Goal: Task Accomplishment & Management: Manage account settings

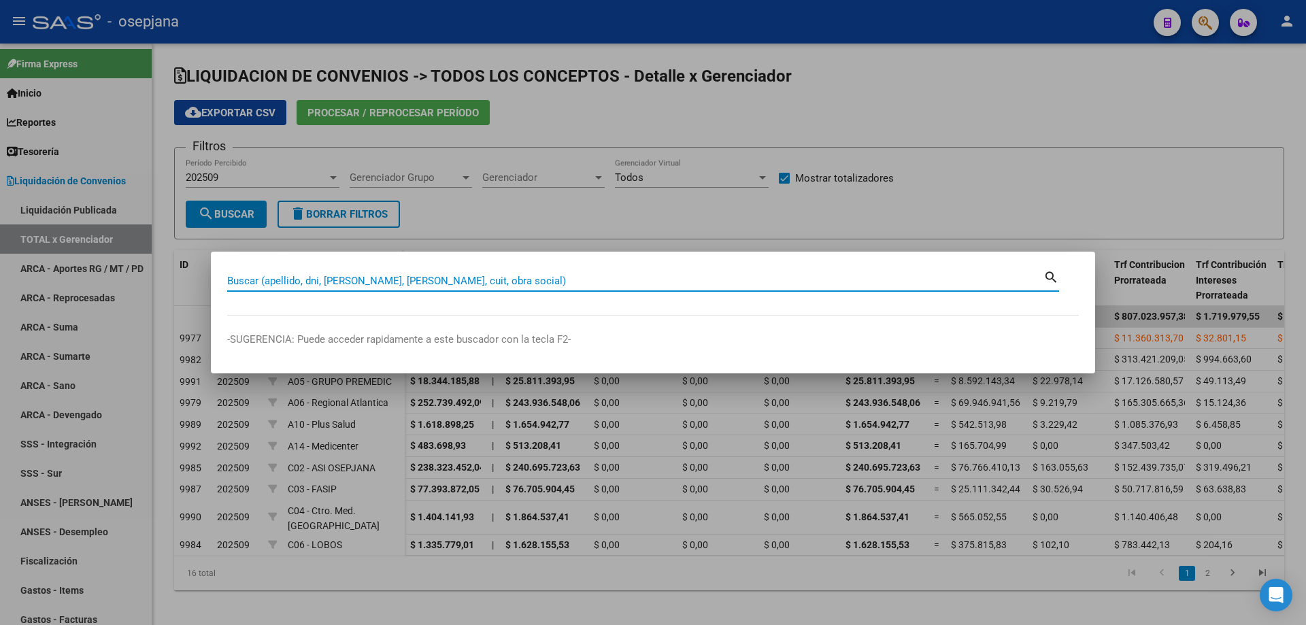
click at [374, 276] on input "Buscar (apellido, dni, [PERSON_NAME], [PERSON_NAME], cuit, obra social)" at bounding box center [635, 281] width 816 height 12
type input "38229073"
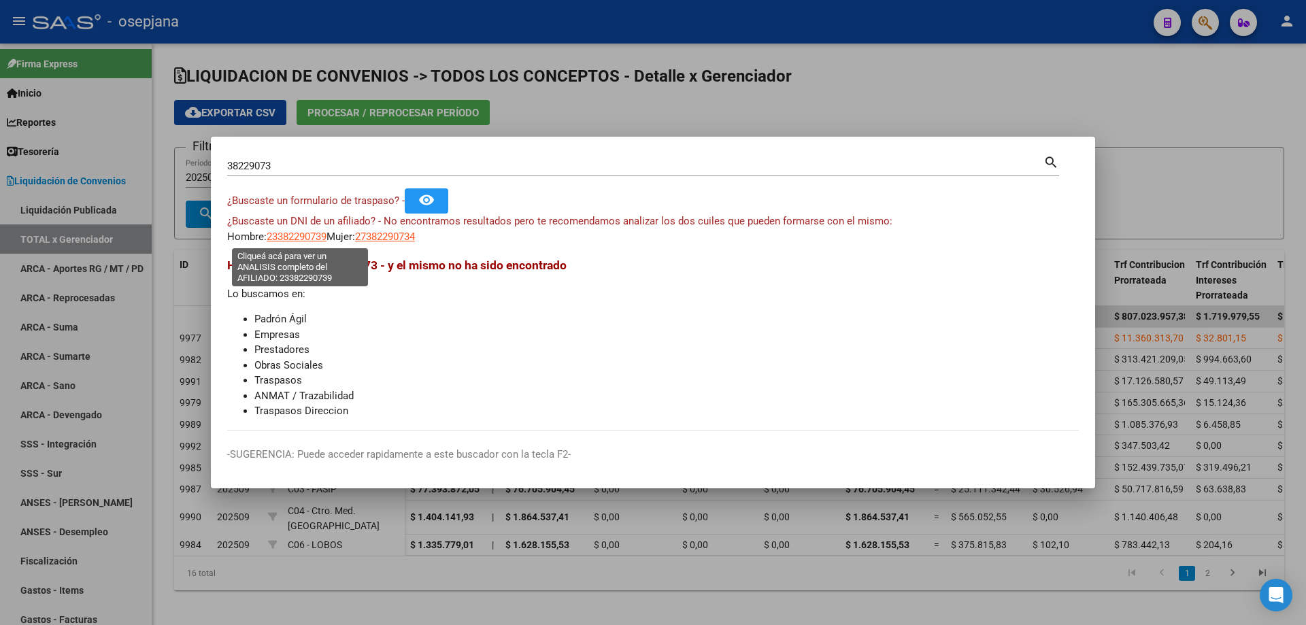
click at [316, 237] on span "23382290739" at bounding box center [297, 237] width 60 height 12
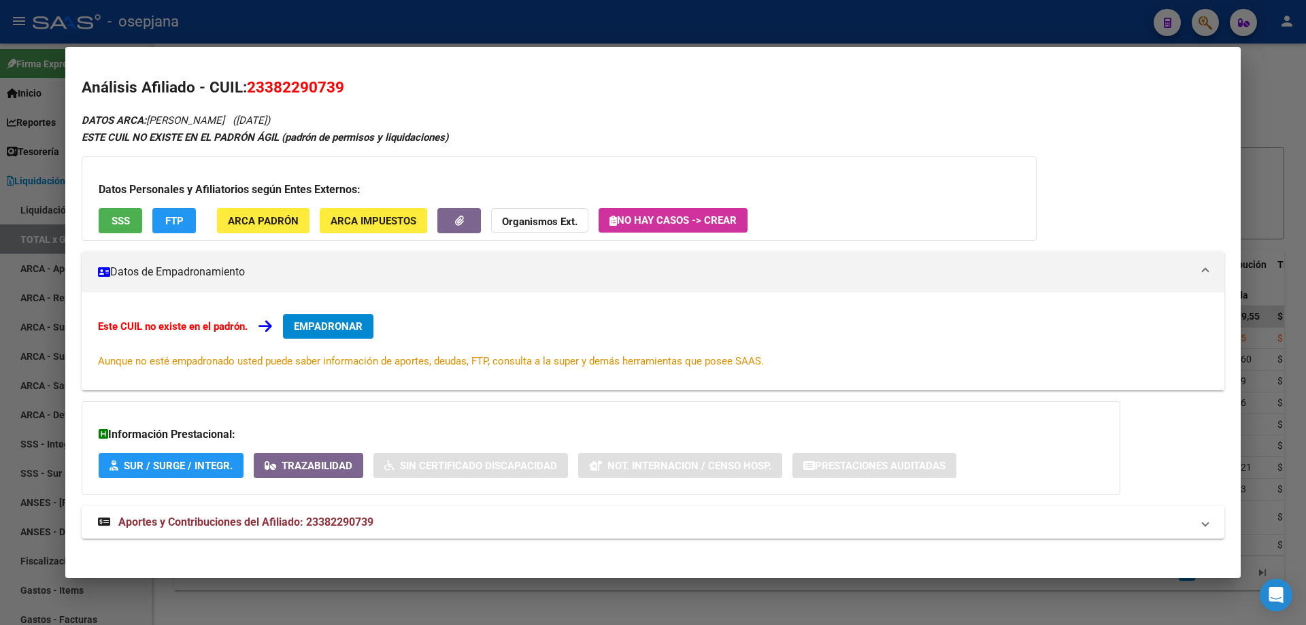
scroll to position [7, 0]
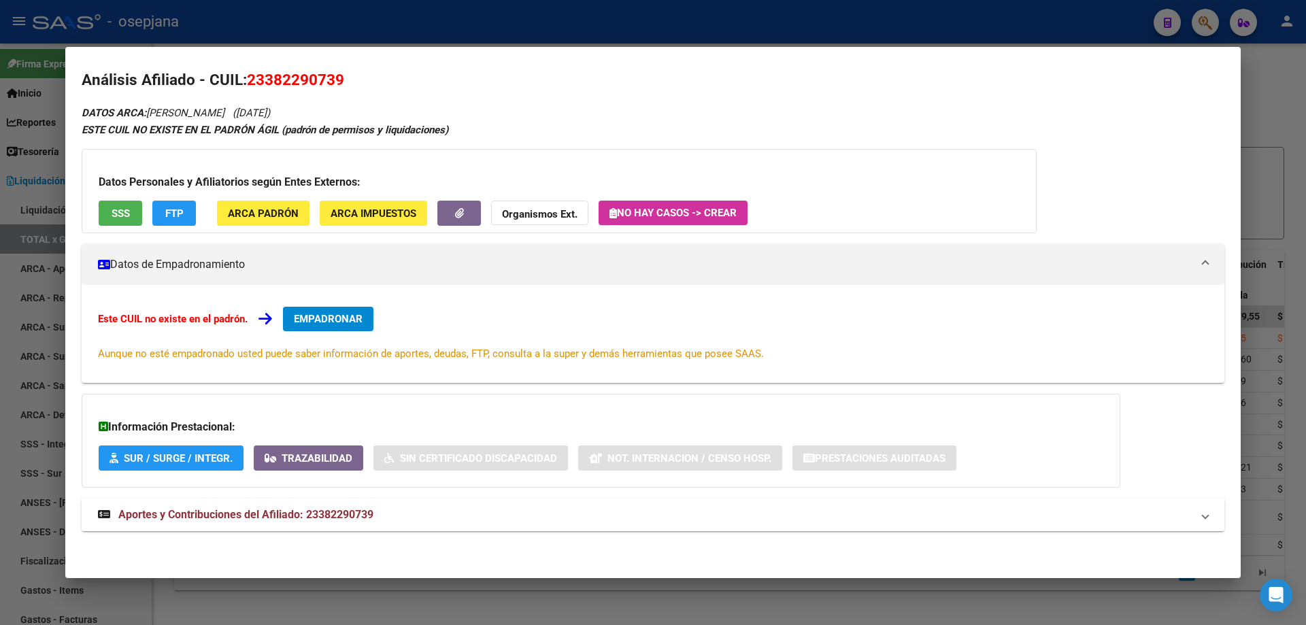
click at [304, 512] on span "Aportes y Contribuciones del Afiliado: 23382290739" at bounding box center [245, 514] width 255 height 13
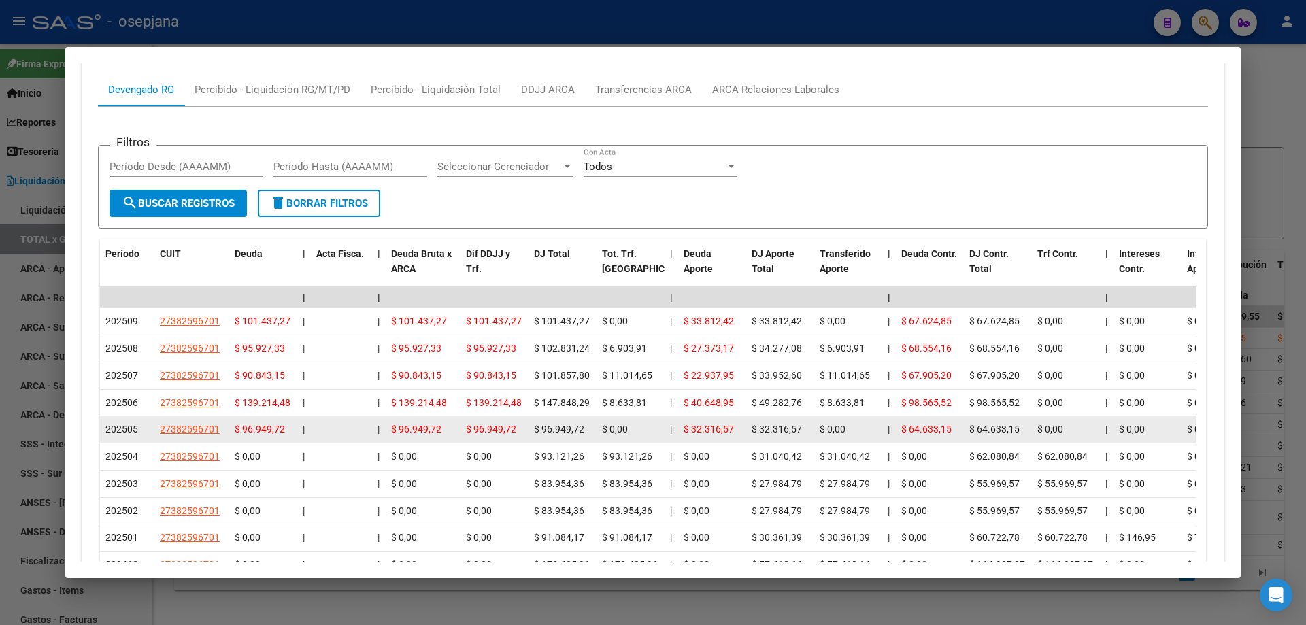
scroll to position [476, 0]
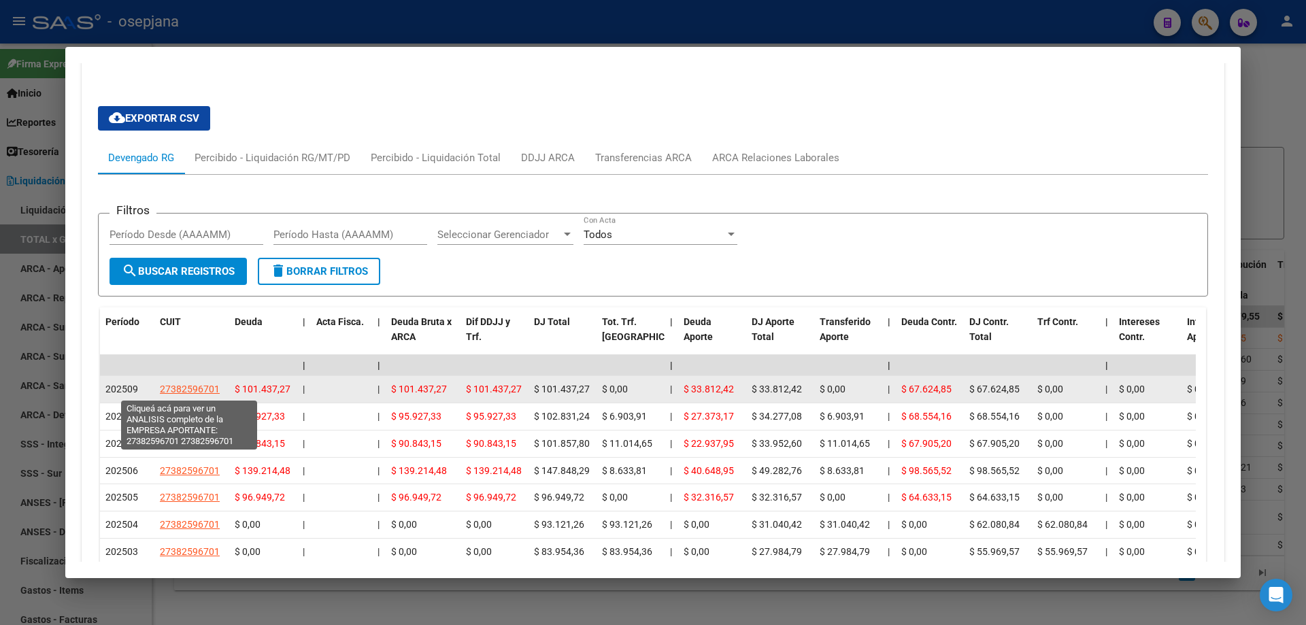
click at [203, 388] on span "27382596701" at bounding box center [190, 389] width 60 height 11
type textarea "27382596701"
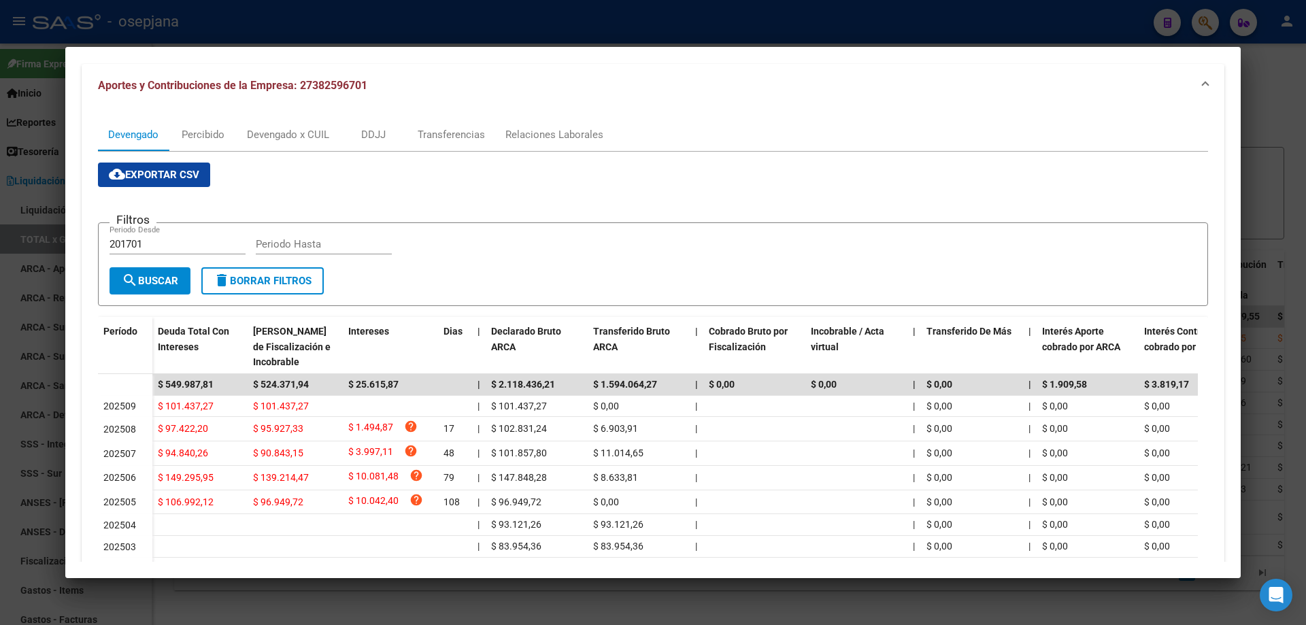
scroll to position [204, 0]
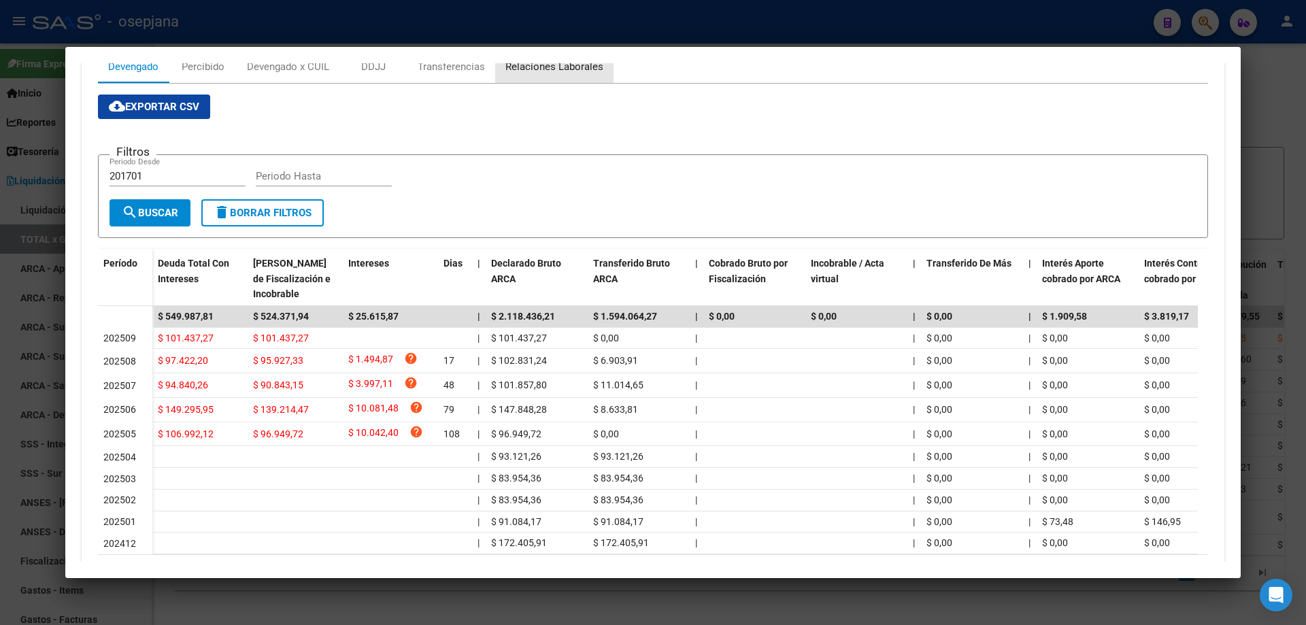
click at [563, 73] on div "Relaciones Laborales" at bounding box center [554, 66] width 98 height 15
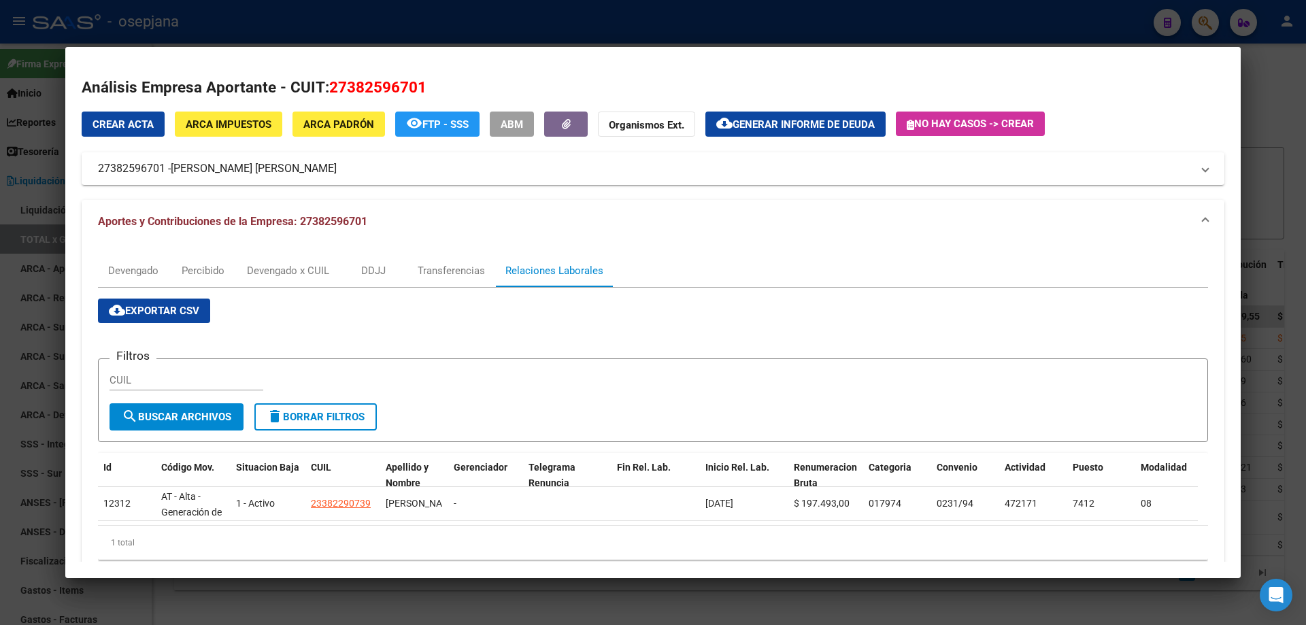
scroll to position [45, 0]
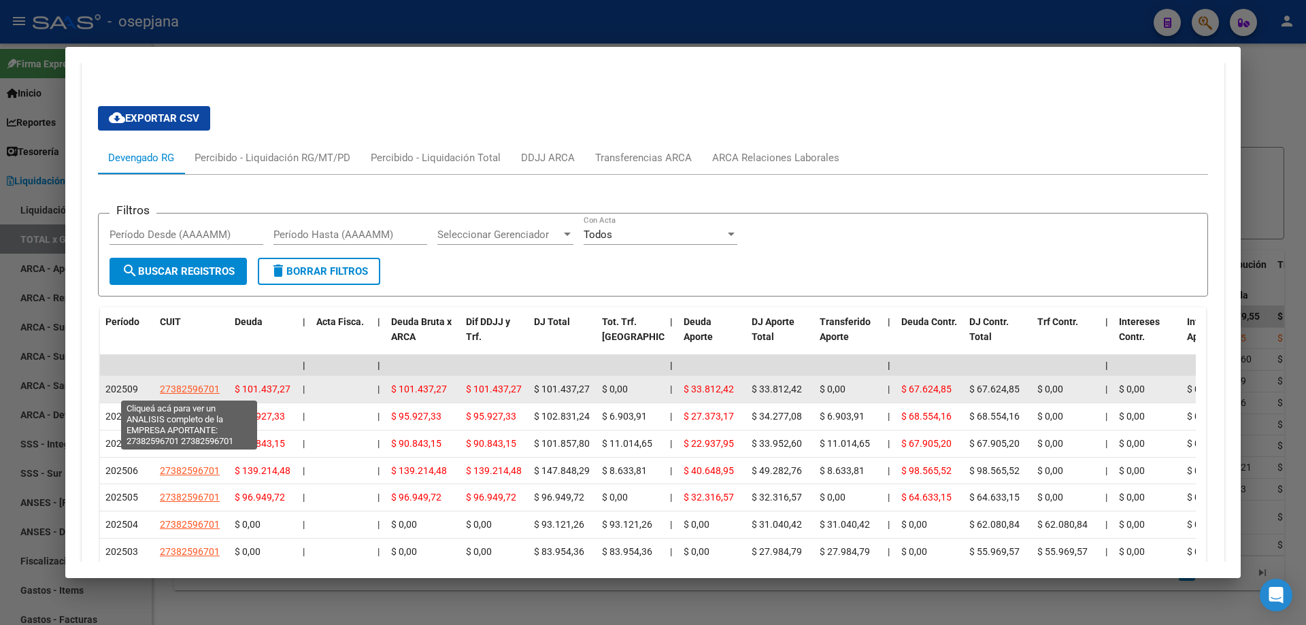
click at [216, 392] on span "27382596701" at bounding box center [190, 389] width 60 height 11
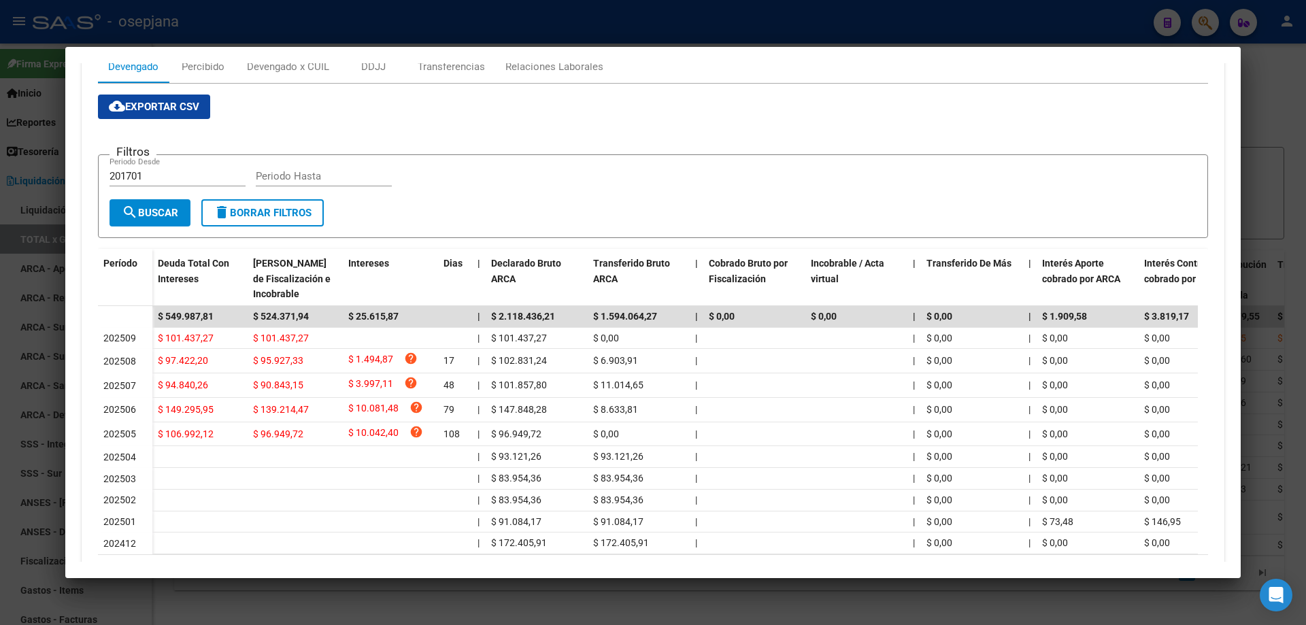
scroll to position [272, 0]
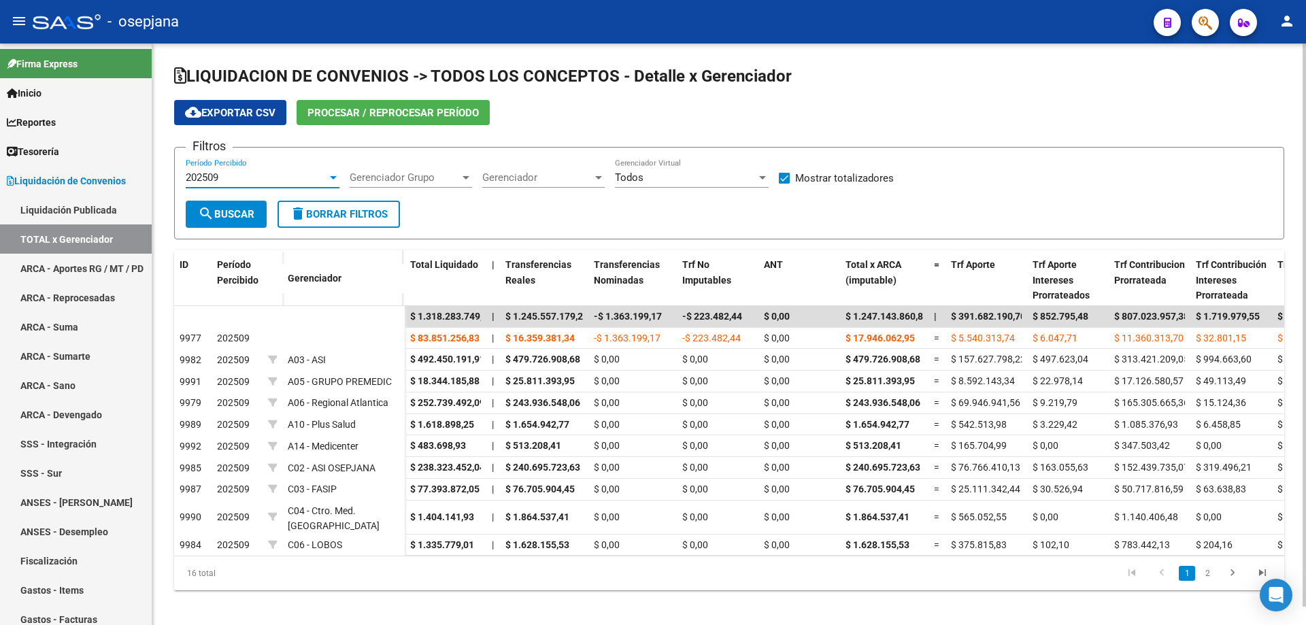
click at [272, 180] on div "202509" at bounding box center [256, 177] width 141 height 12
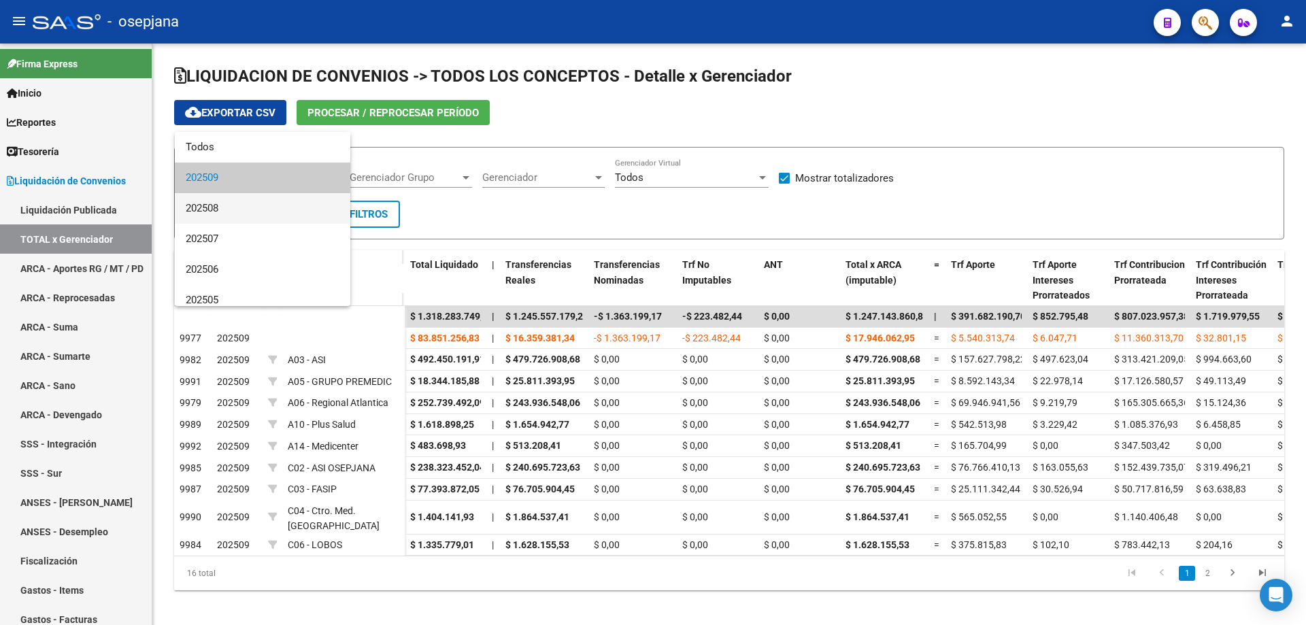
click at [244, 199] on span "202508" at bounding box center [263, 208] width 154 height 31
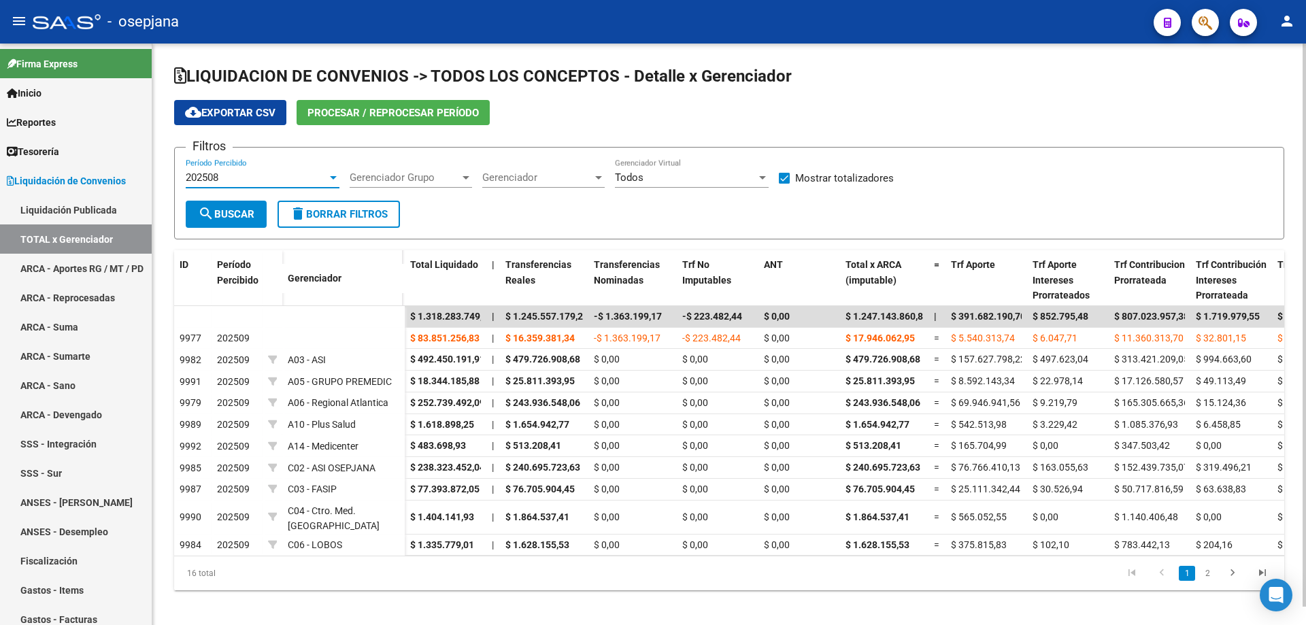
click at [244, 219] on span "search Buscar" at bounding box center [226, 214] width 56 height 12
click at [295, 182] on div "202508" at bounding box center [256, 177] width 141 height 12
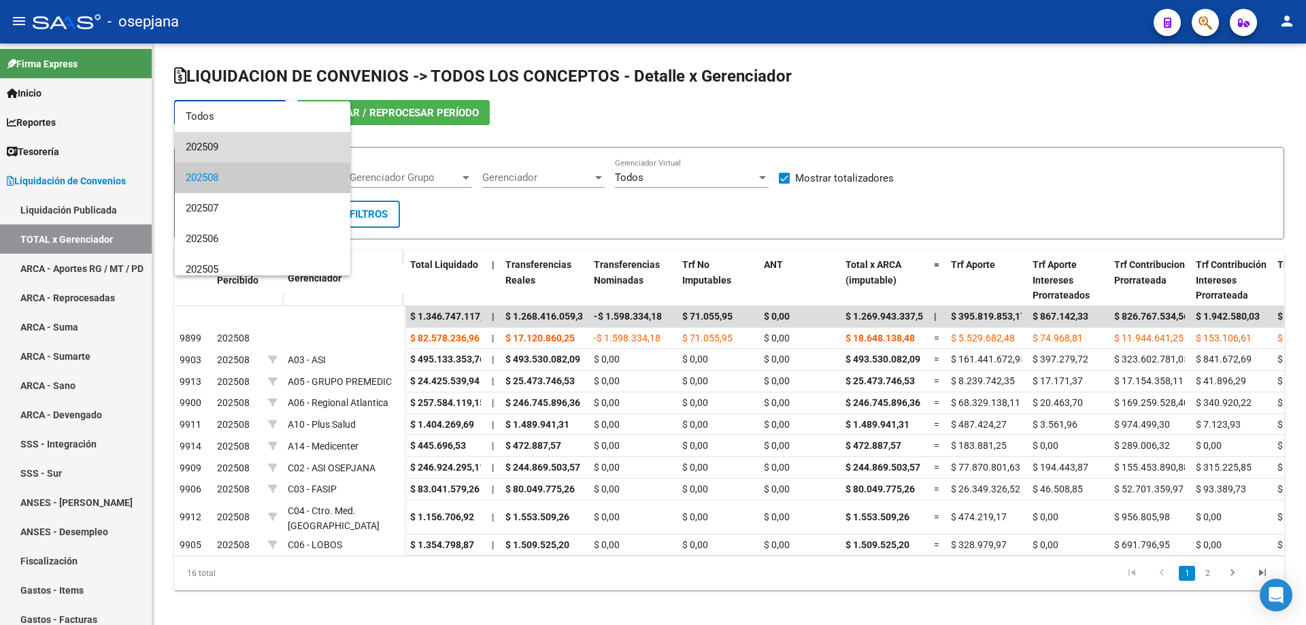
click at [280, 146] on span "202509" at bounding box center [263, 147] width 154 height 31
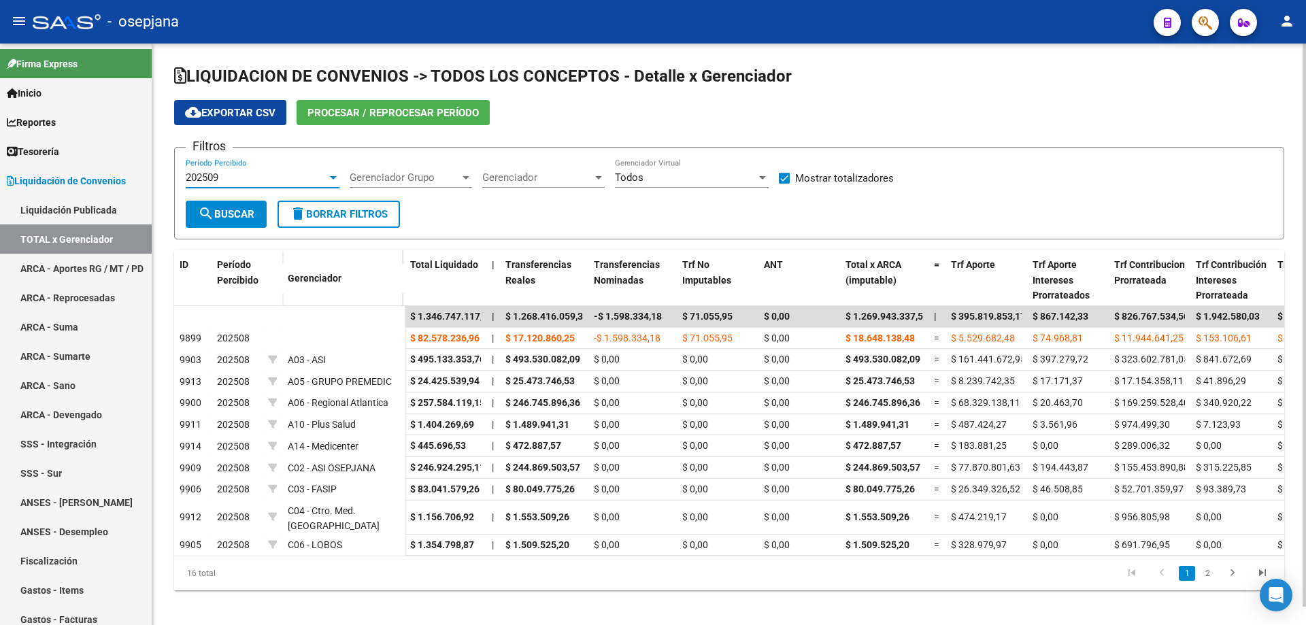
click at [246, 207] on button "search Buscar" at bounding box center [226, 214] width 81 height 27
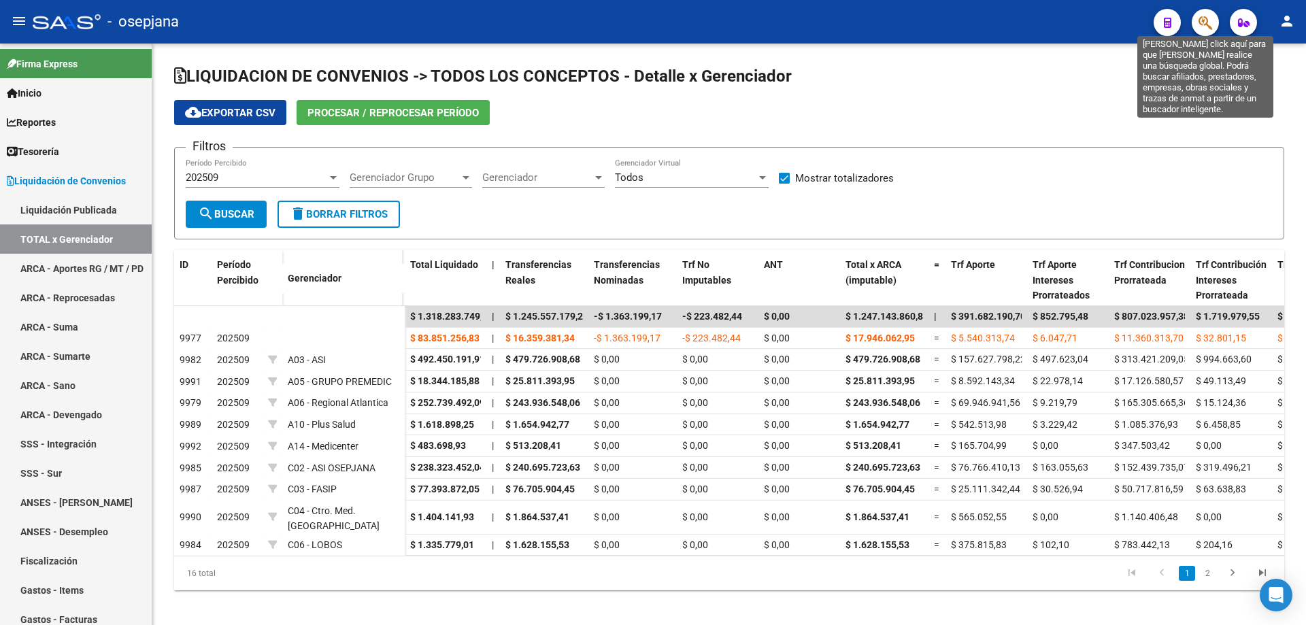
click at [1211, 23] on icon "button" at bounding box center [1205, 23] width 14 height 16
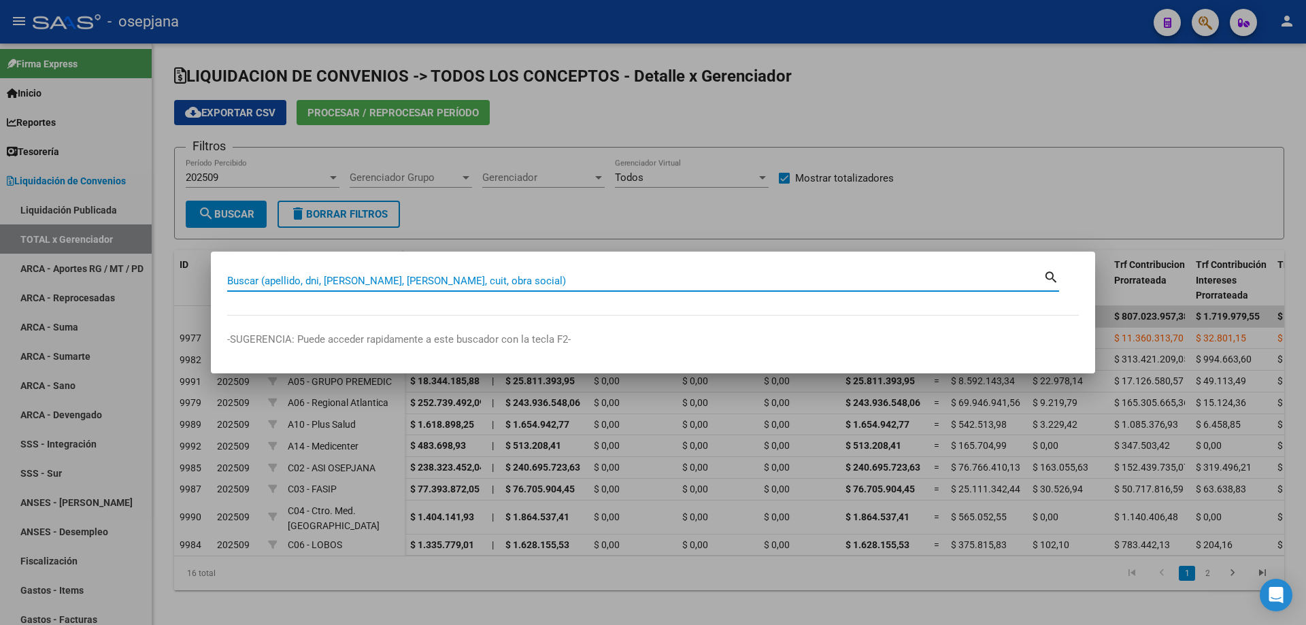
paste input "30559755482"
type input "30559755482"
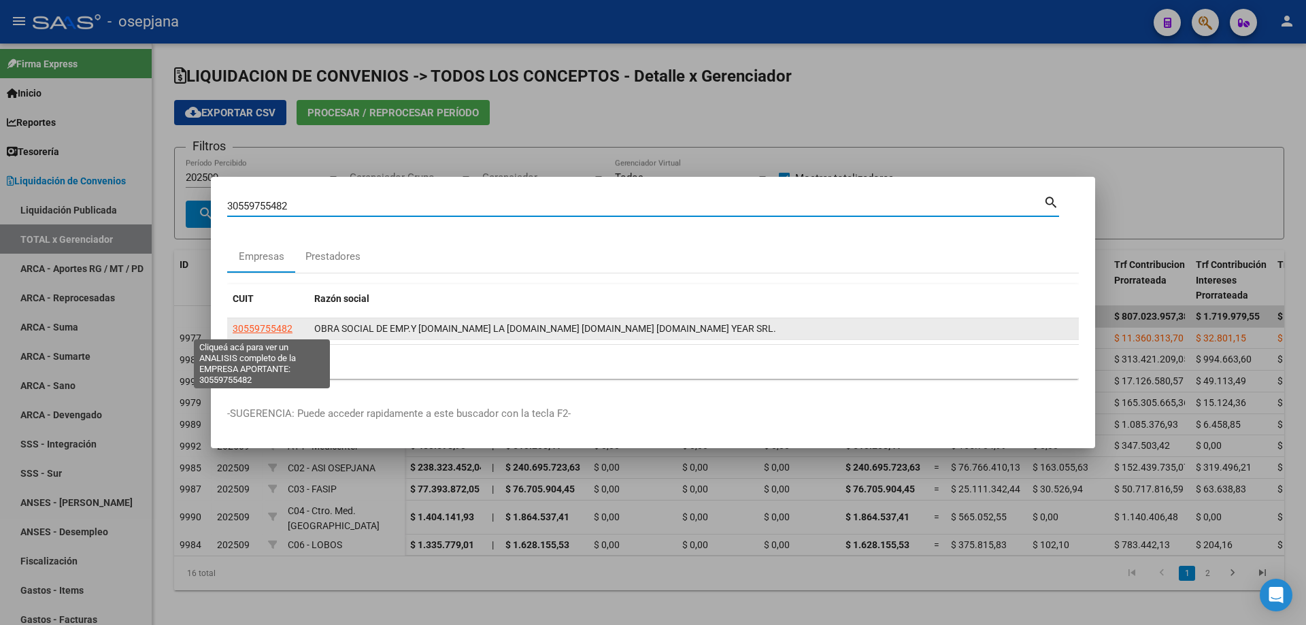
click at [269, 326] on span "30559755482" at bounding box center [263, 328] width 60 height 11
type textarea "30559755482"
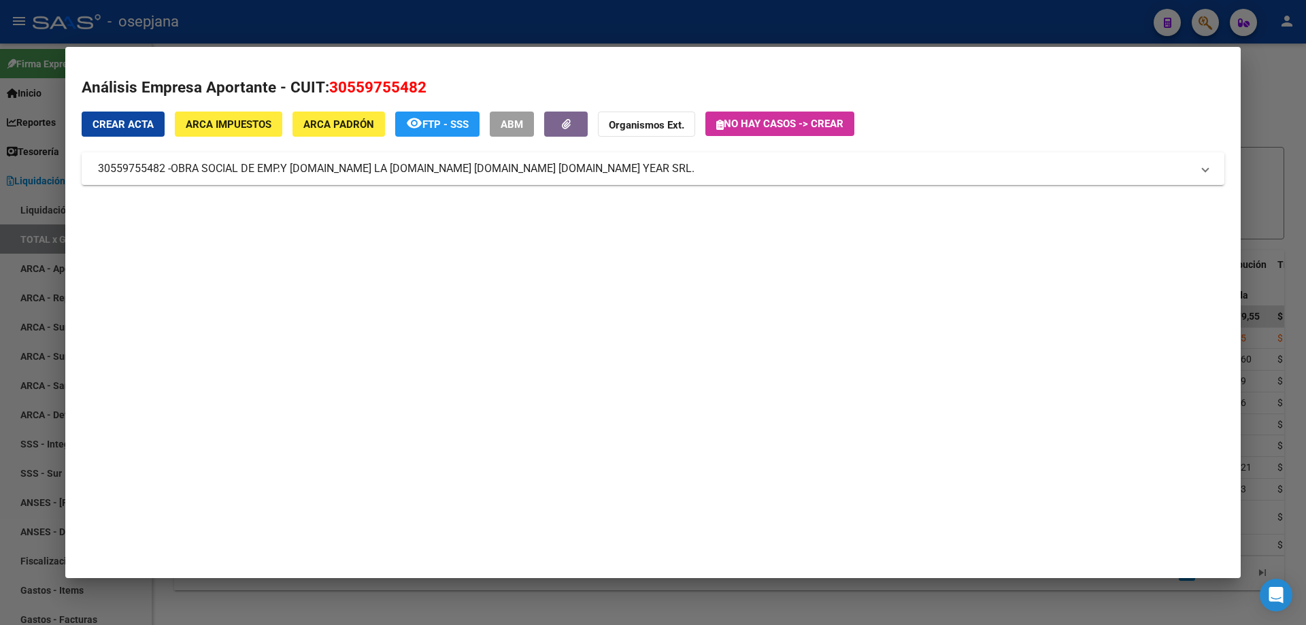
click at [512, 132] on button "ABM" at bounding box center [512, 124] width 44 height 25
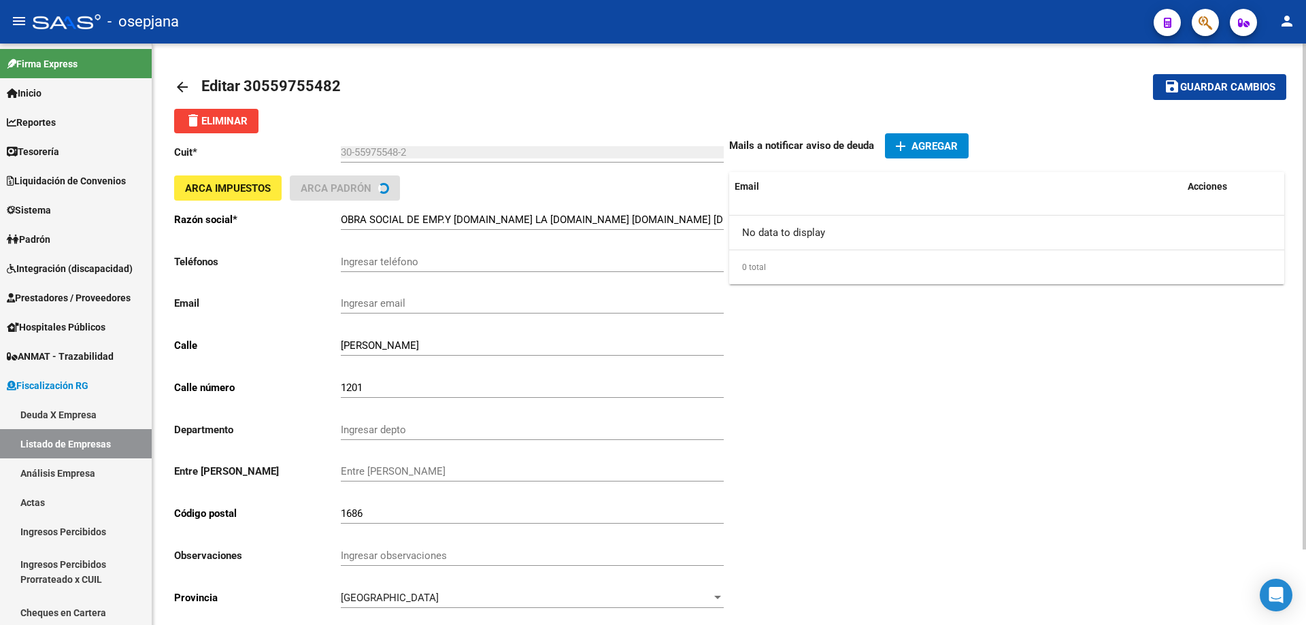
scroll to position [87, 0]
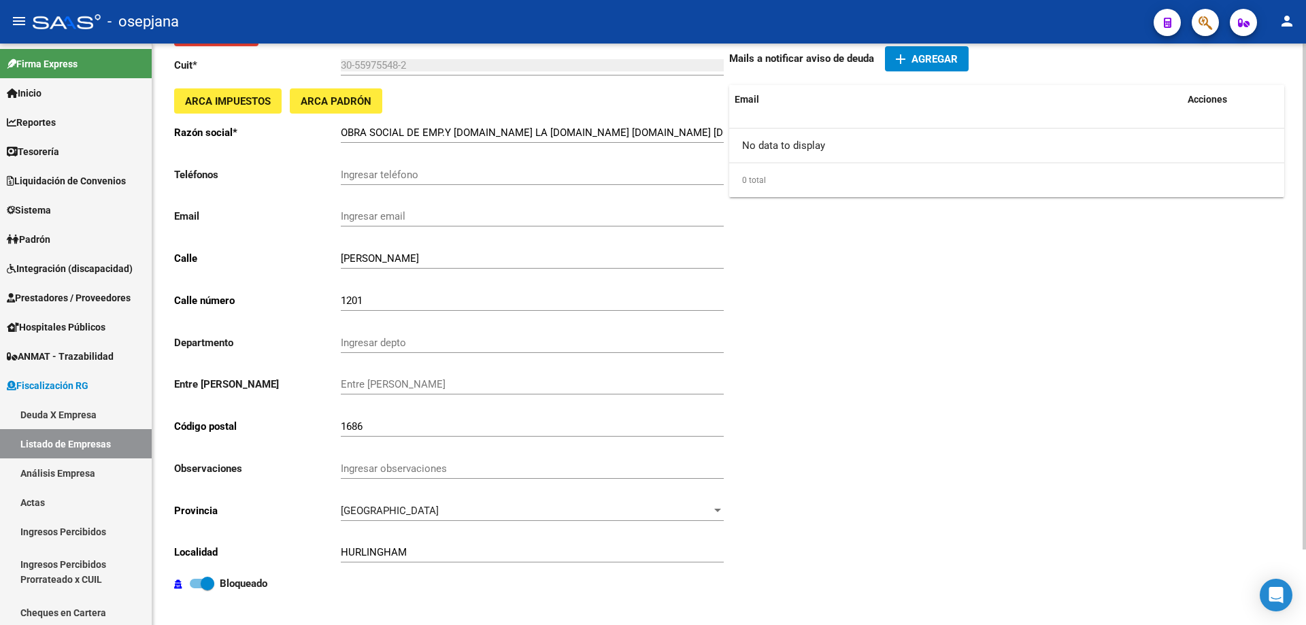
click at [261, 582] on strong "Bloqueado" at bounding box center [244, 583] width 48 height 12
click at [197, 588] on input "Bloqueado" at bounding box center [196, 588] width 1 height 1
checkbox input "false"
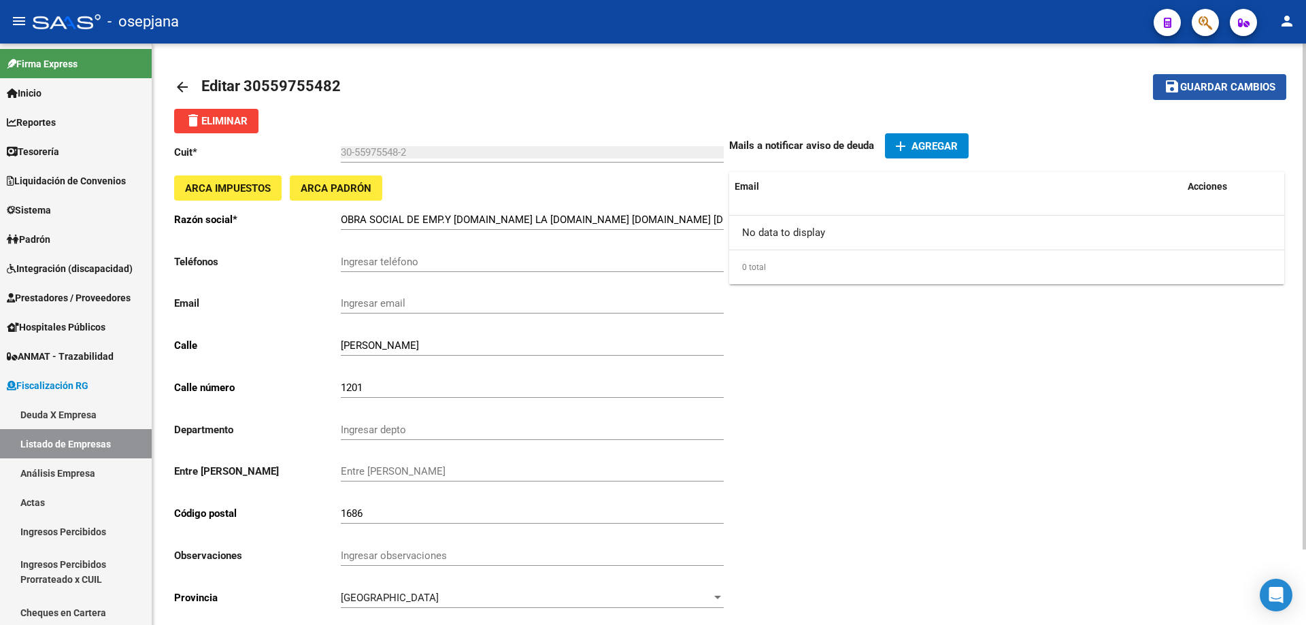
click at [1232, 79] on button "save Guardar cambios" at bounding box center [1219, 86] width 133 height 25
click at [1226, 86] on span "Guardar cambios" at bounding box center [1227, 88] width 95 height 12
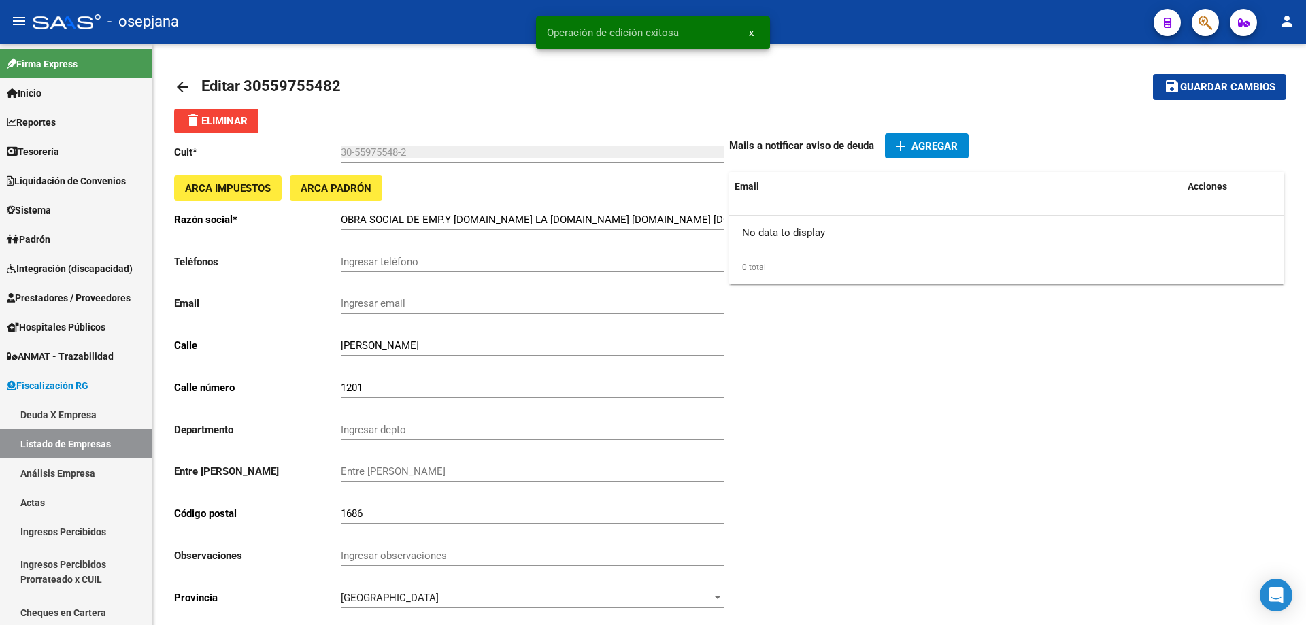
click at [1213, 23] on button "button" at bounding box center [1204, 22] width 27 height 27
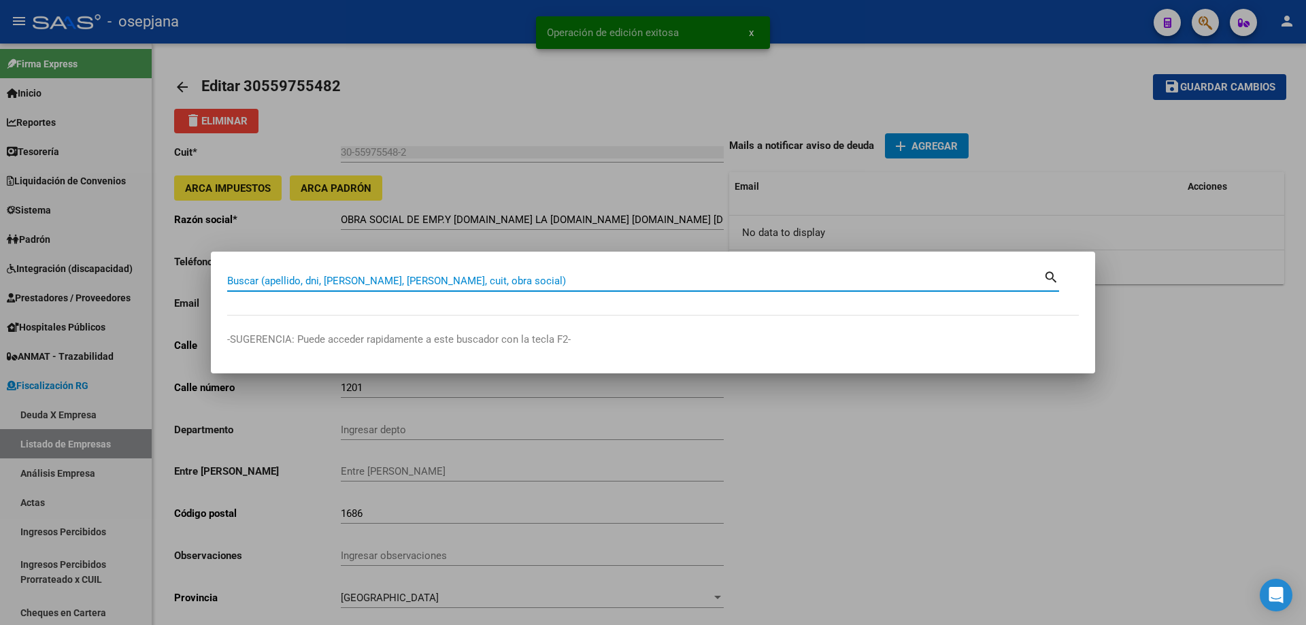
paste input "33709136149"
type input "33709136149"
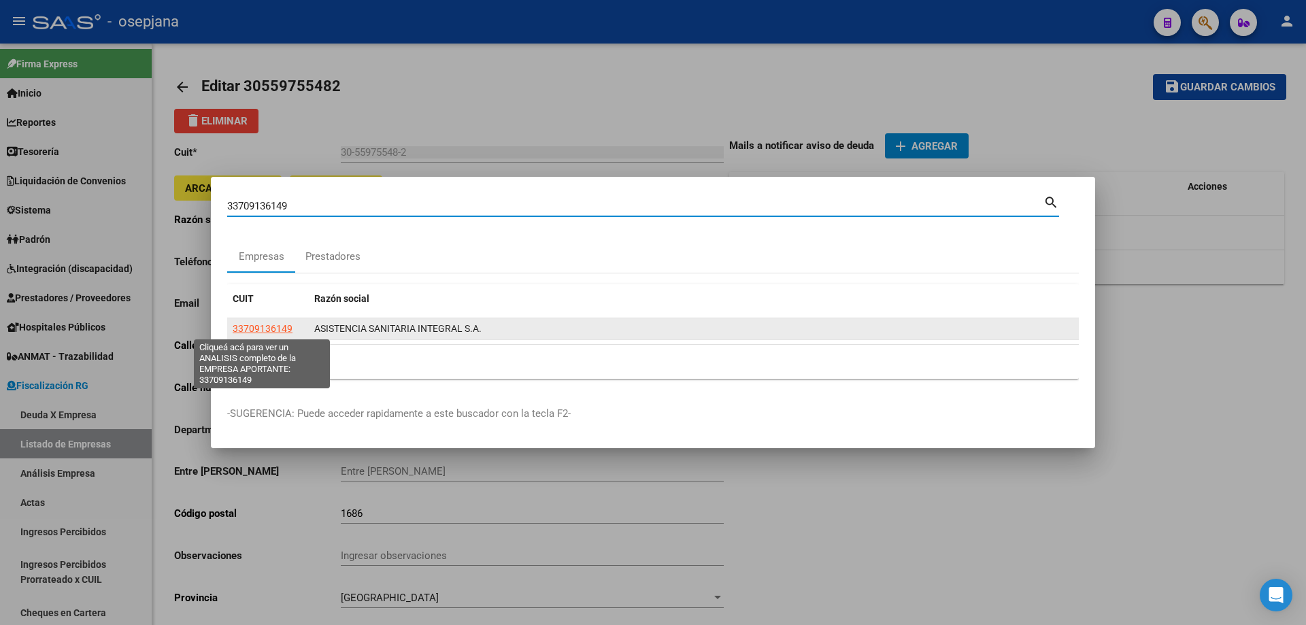
click at [271, 328] on span "33709136149" at bounding box center [263, 328] width 60 height 11
type textarea "33709136149"
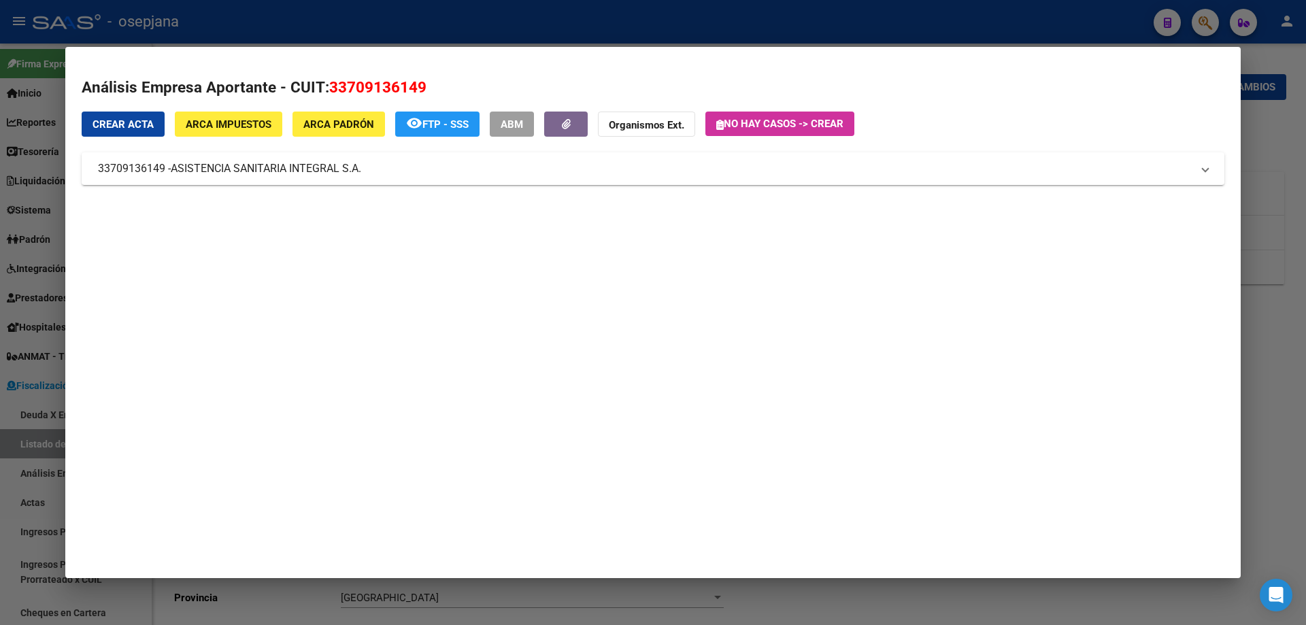
click at [513, 122] on span "ABM" at bounding box center [512, 124] width 22 height 12
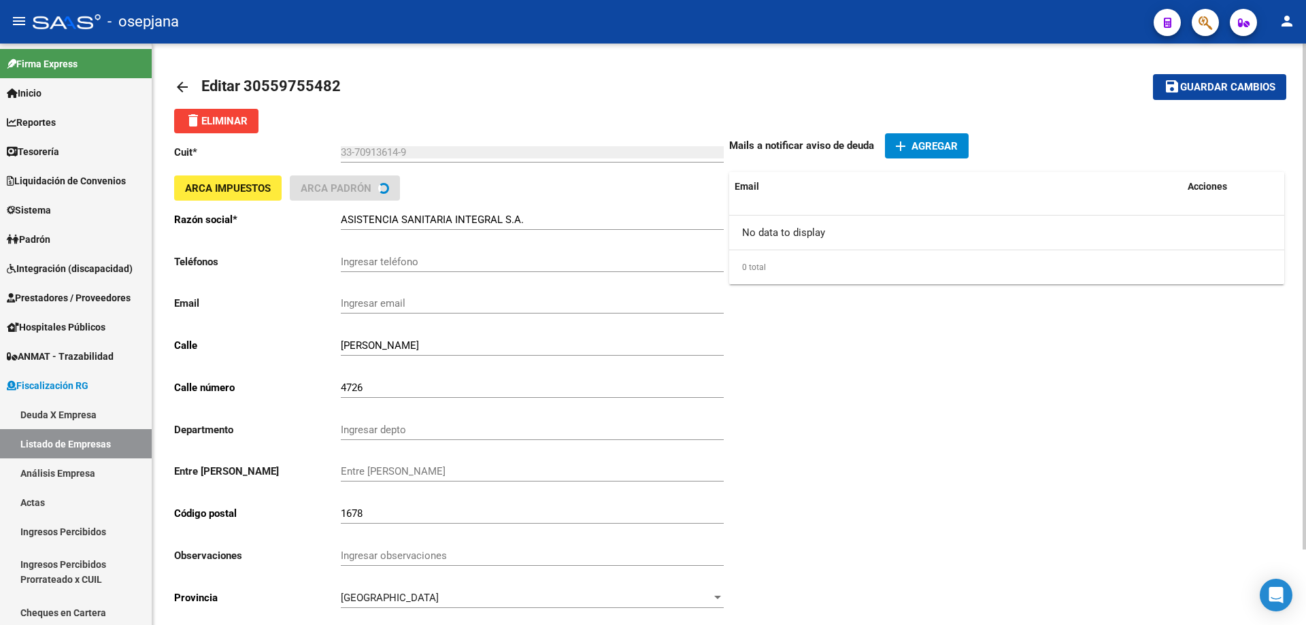
scroll to position [87, 0]
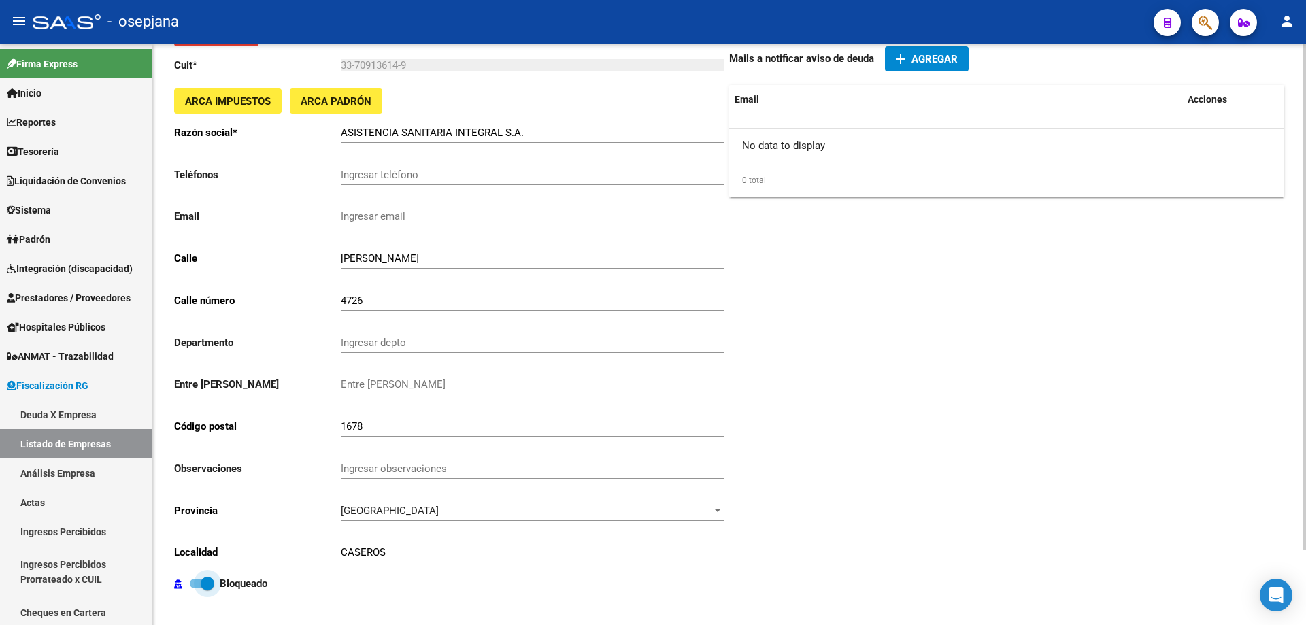
click at [229, 581] on strong "Bloqueado" at bounding box center [244, 583] width 48 height 12
click at [197, 588] on input "Bloqueado" at bounding box center [196, 588] width 1 height 1
checkbox input "false"
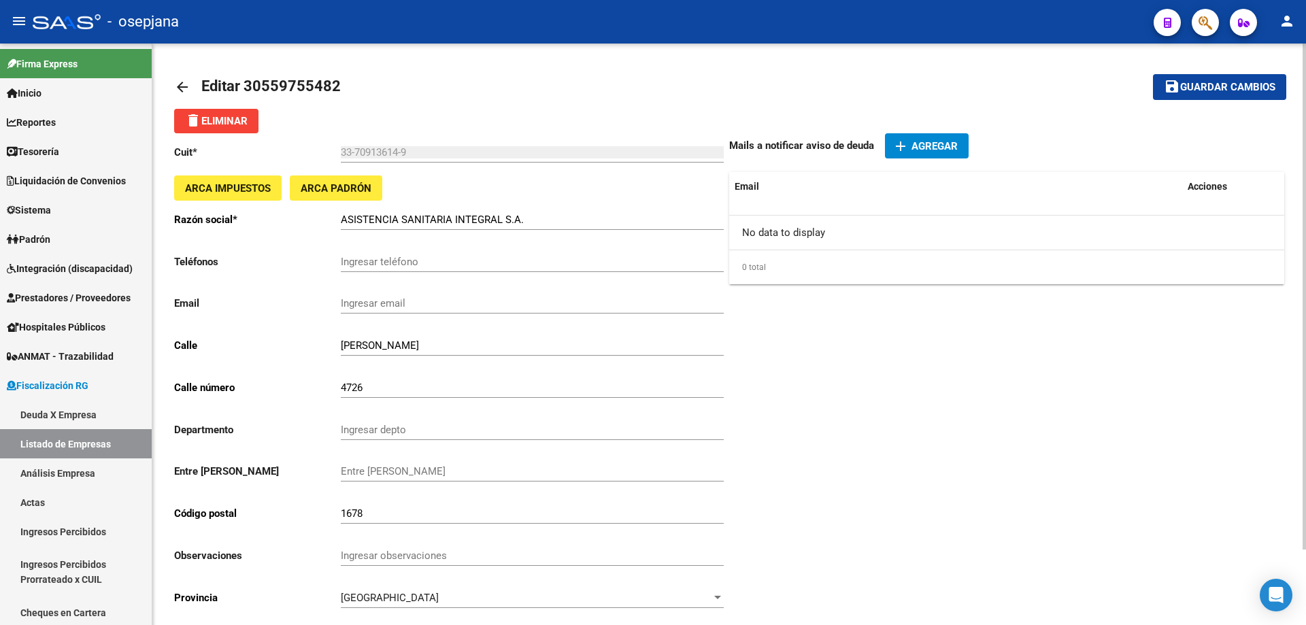
click at [1191, 88] on span "Guardar cambios" at bounding box center [1227, 88] width 95 height 12
click at [1165, 78] on mat-icon "save" at bounding box center [1172, 86] width 16 height 16
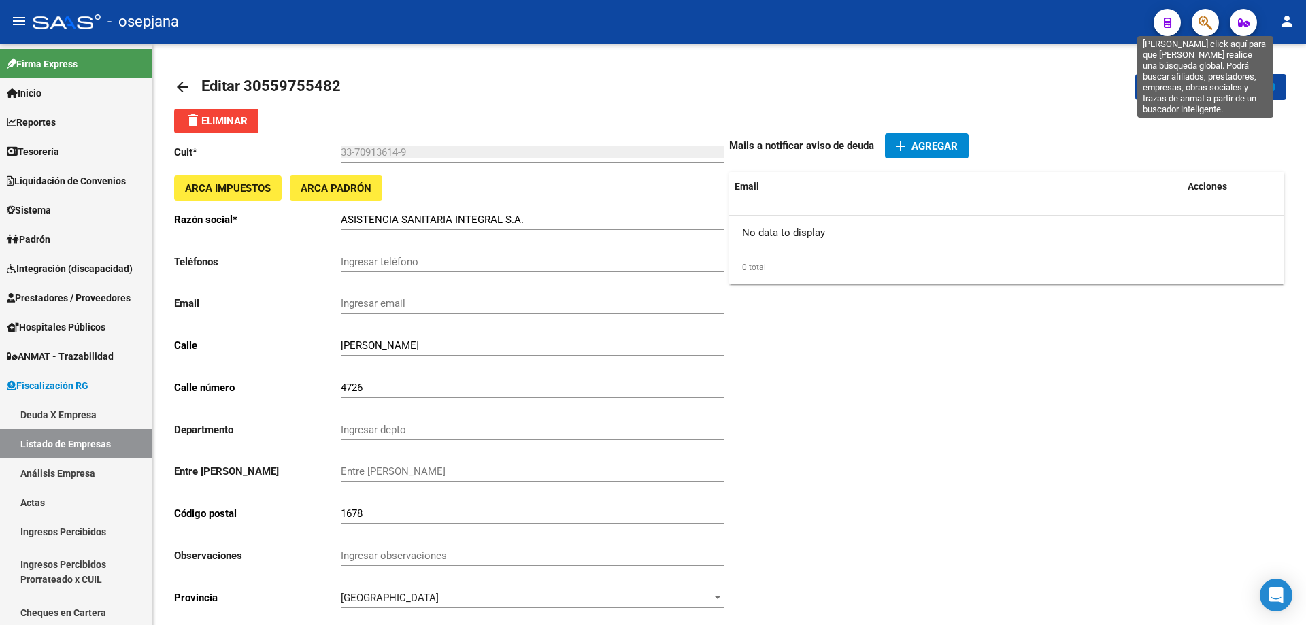
click at [1206, 21] on icon "button" at bounding box center [1205, 23] width 14 height 16
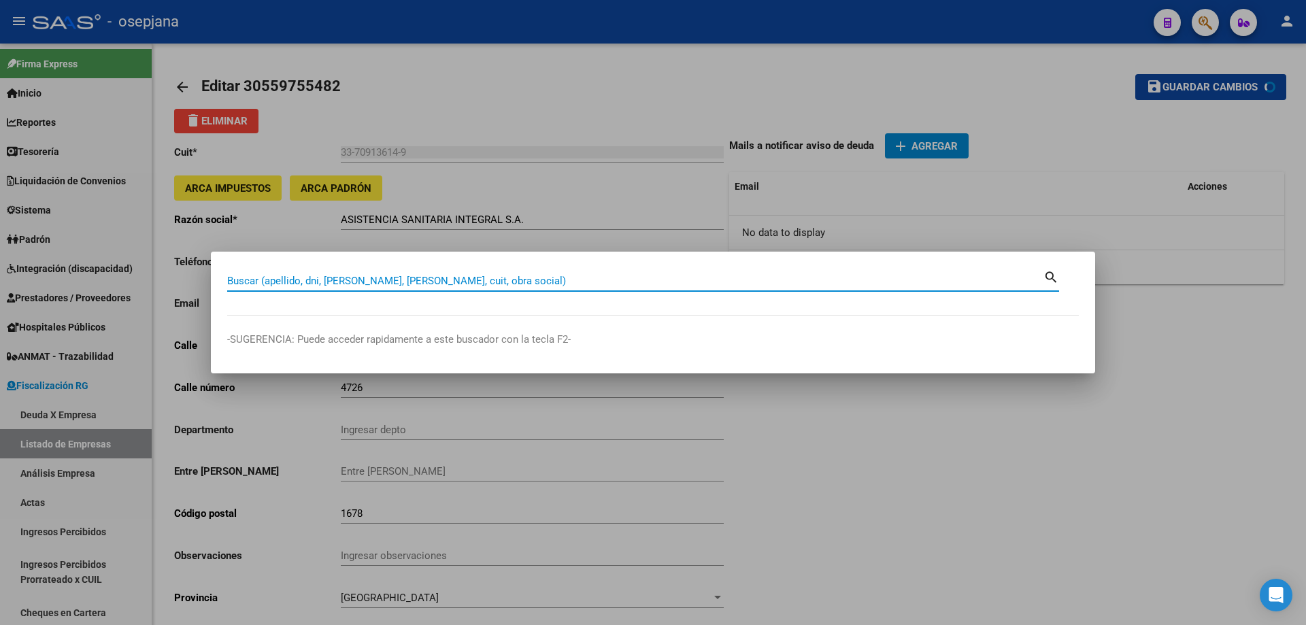
paste input "30519389297"
type input "30519389297"
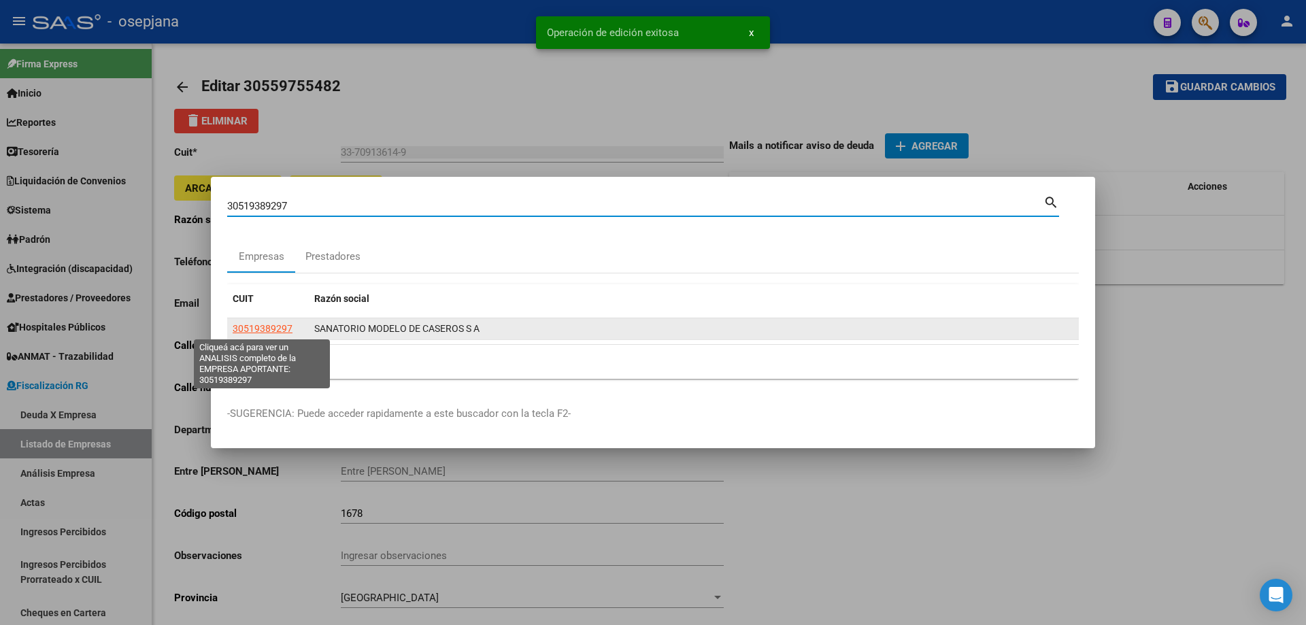
click at [270, 324] on span "30519389297" at bounding box center [263, 328] width 60 height 11
type textarea "30519389297"
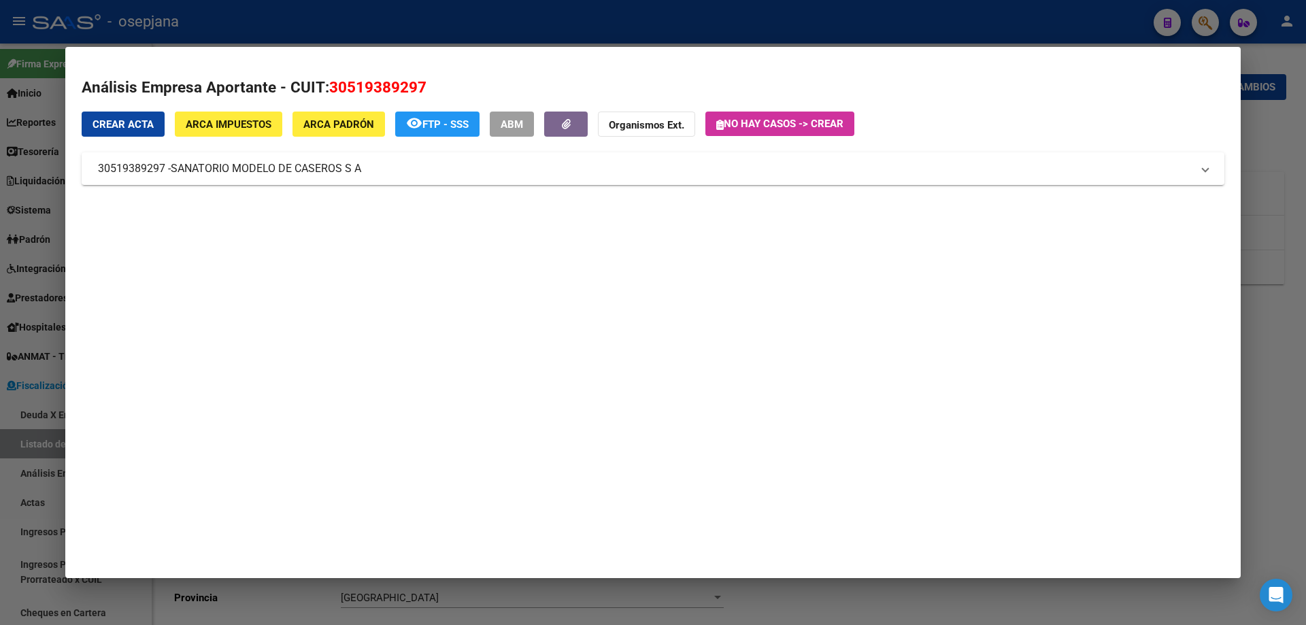
click at [514, 122] on span "ABM" at bounding box center [512, 124] width 22 height 12
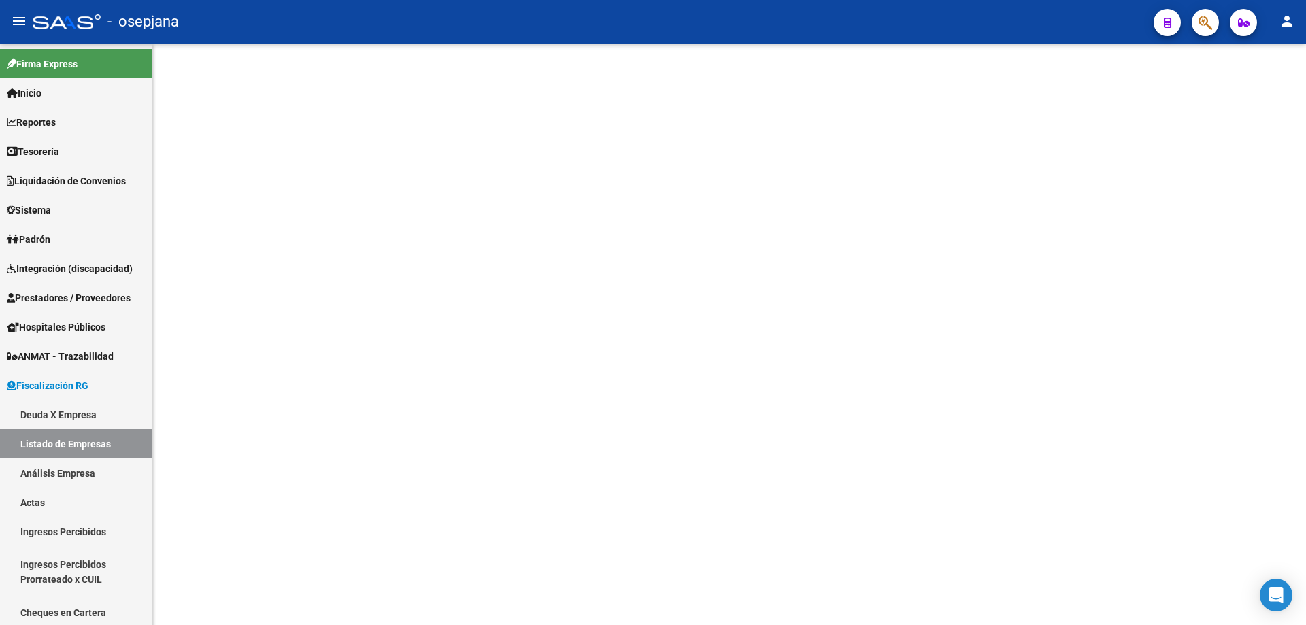
scroll to position [87, 0]
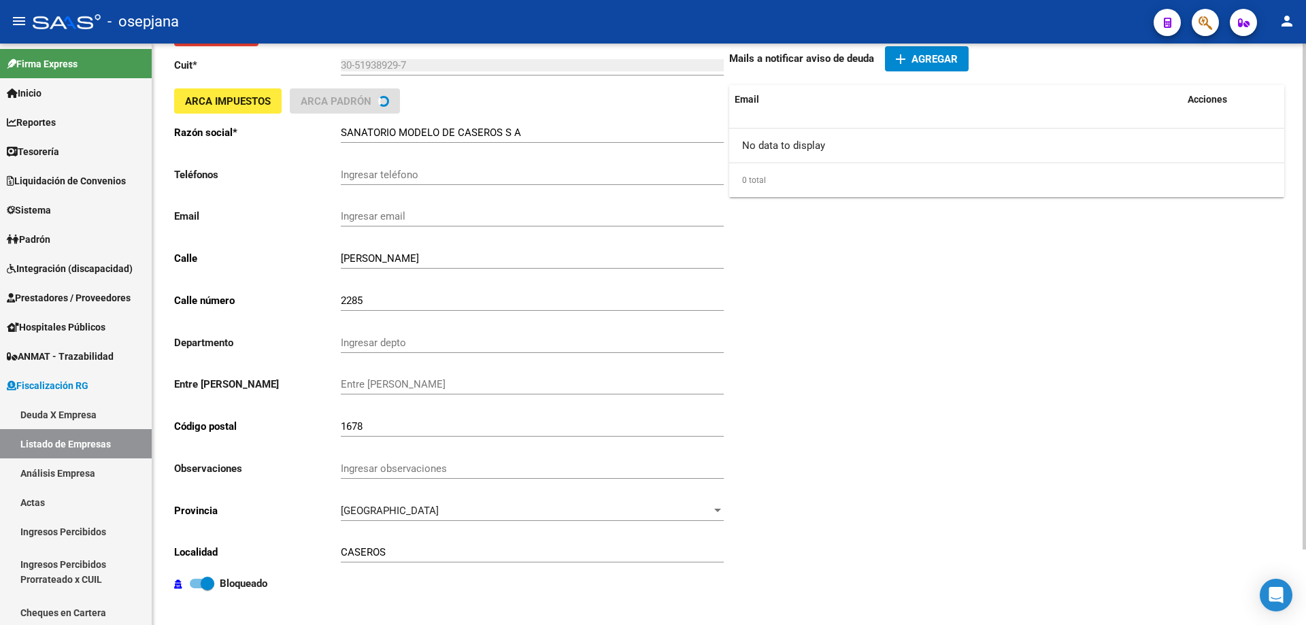
click at [218, 579] on label "Bloqueado" at bounding box center [229, 583] width 78 height 16
click at [197, 588] on input "Bloqueado" at bounding box center [196, 588] width 1 height 1
checkbox input "false"
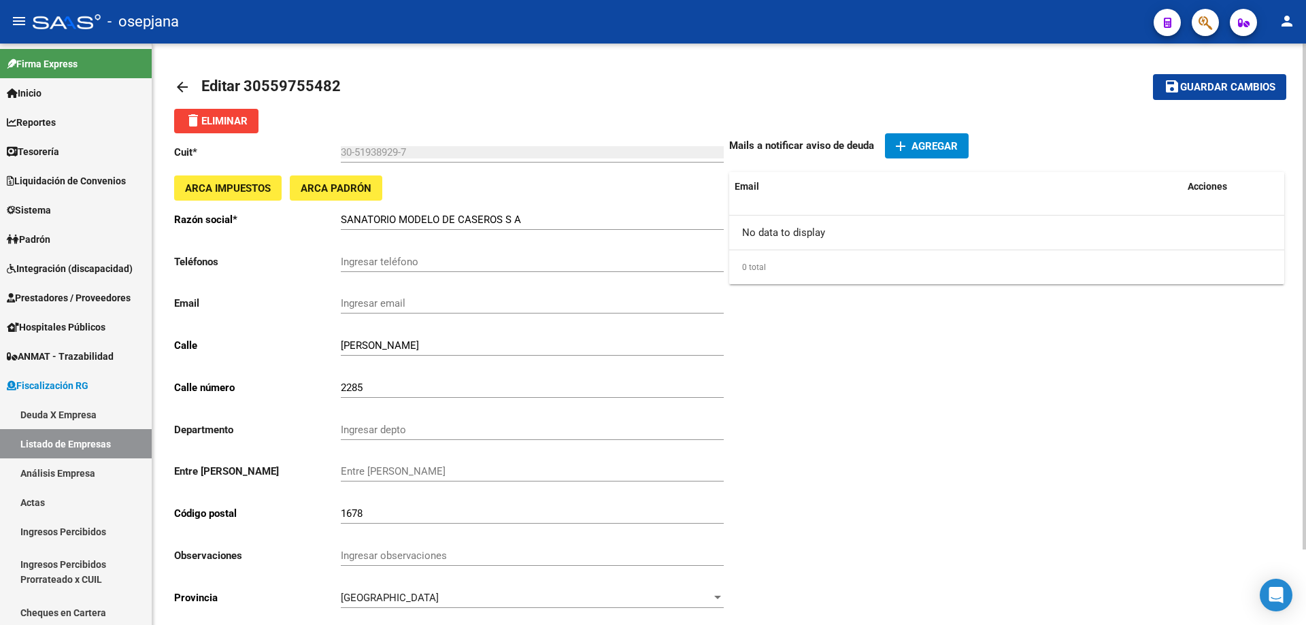
click at [1245, 89] on span "Guardar cambios" at bounding box center [1227, 88] width 95 height 12
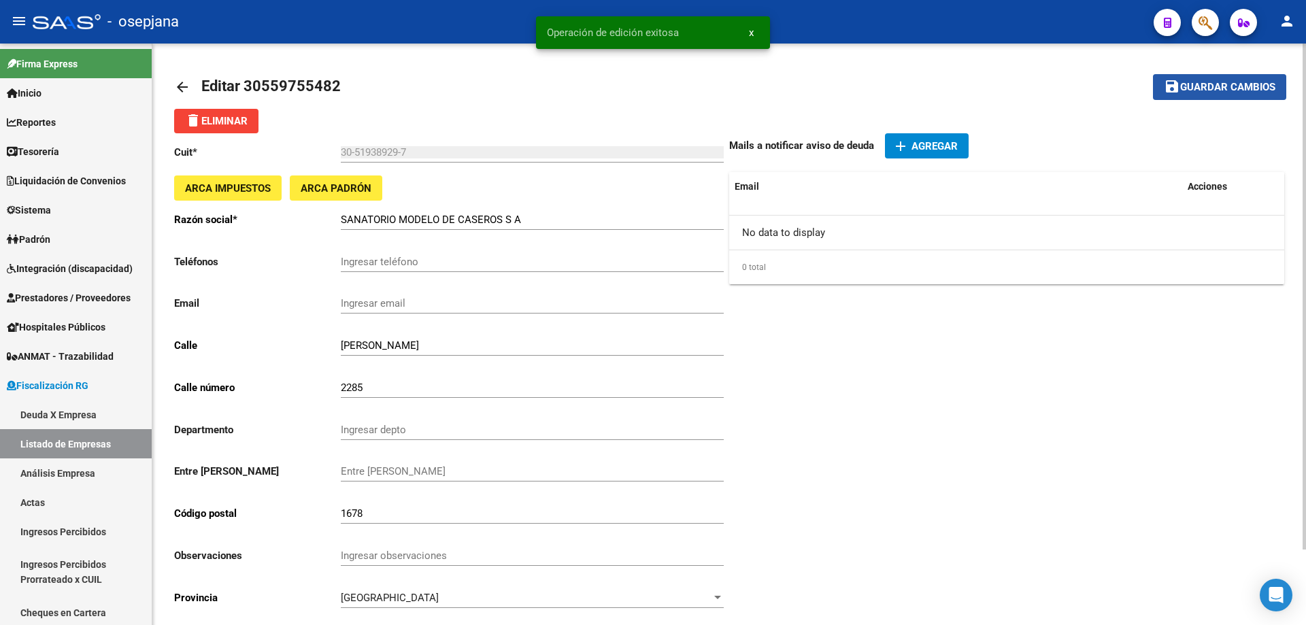
click at [1185, 88] on span "Guardar cambios" at bounding box center [1227, 88] width 95 height 12
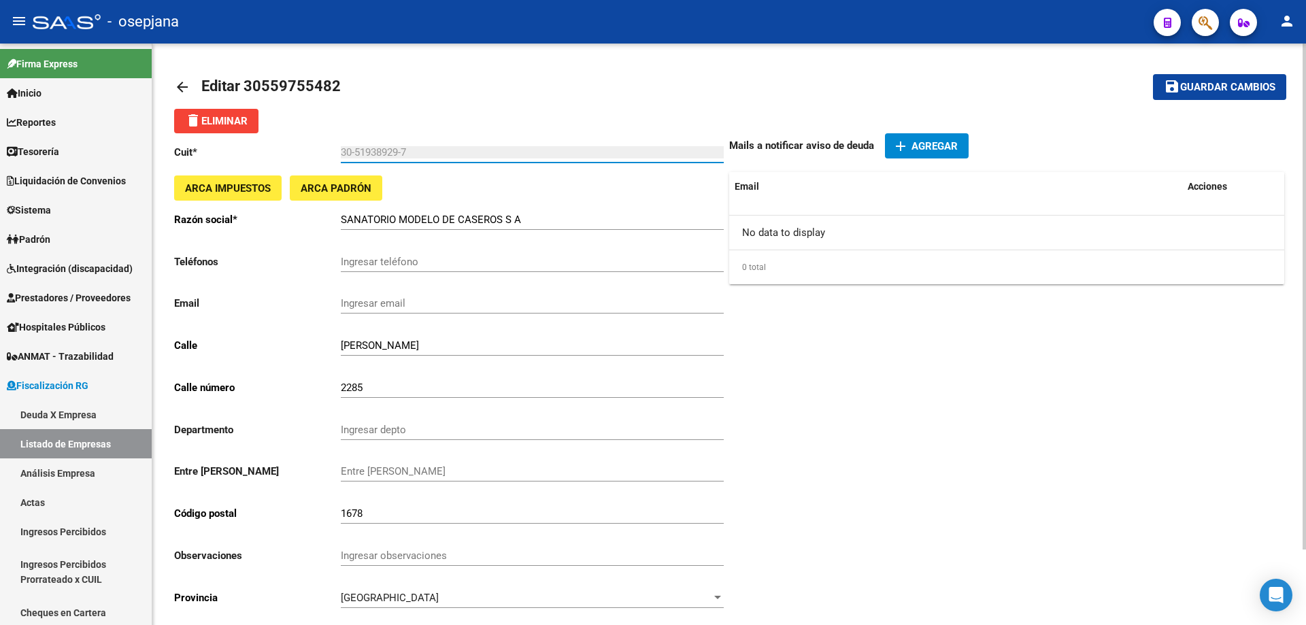
drag, startPoint x: 341, startPoint y: 152, endPoint x: 424, endPoint y: 150, distance: 83.0
click at [424, 150] on input "30-51938929-7" at bounding box center [532, 152] width 383 height 12
click at [186, 83] on mat-icon "arrow_back" at bounding box center [182, 87] width 16 height 16
click at [181, 82] on mat-icon "arrow_back" at bounding box center [182, 87] width 16 height 16
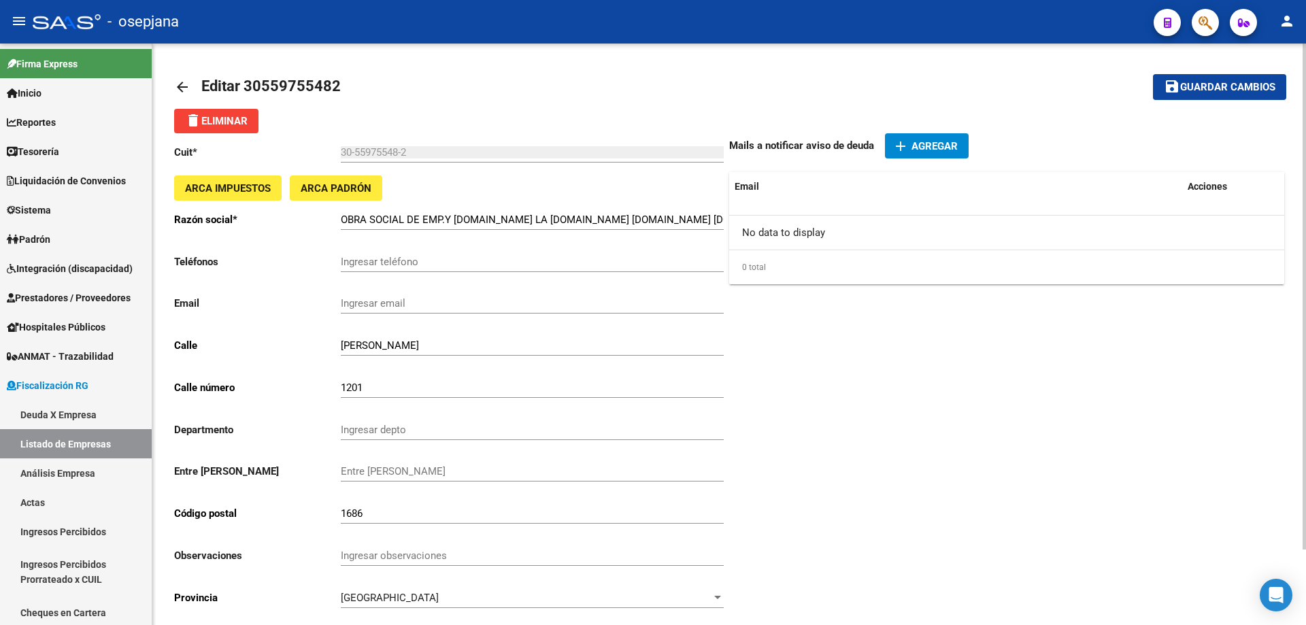
click at [181, 82] on mat-icon "arrow_back" at bounding box center [182, 87] width 16 height 16
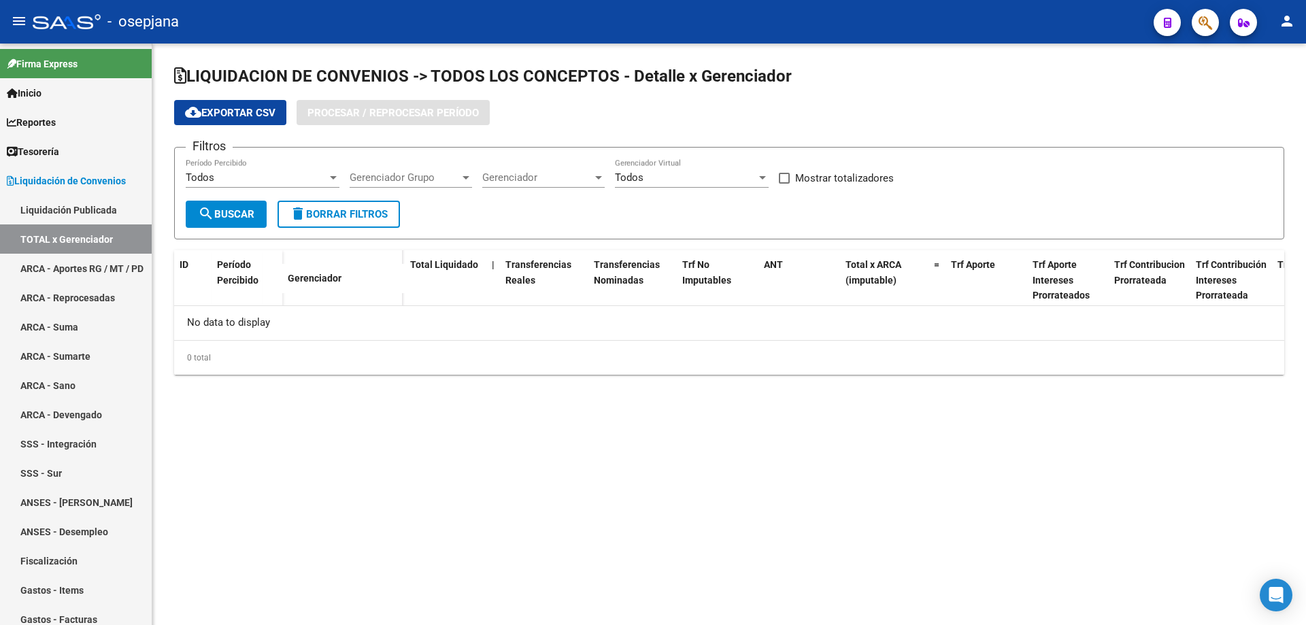
checkbox input "true"
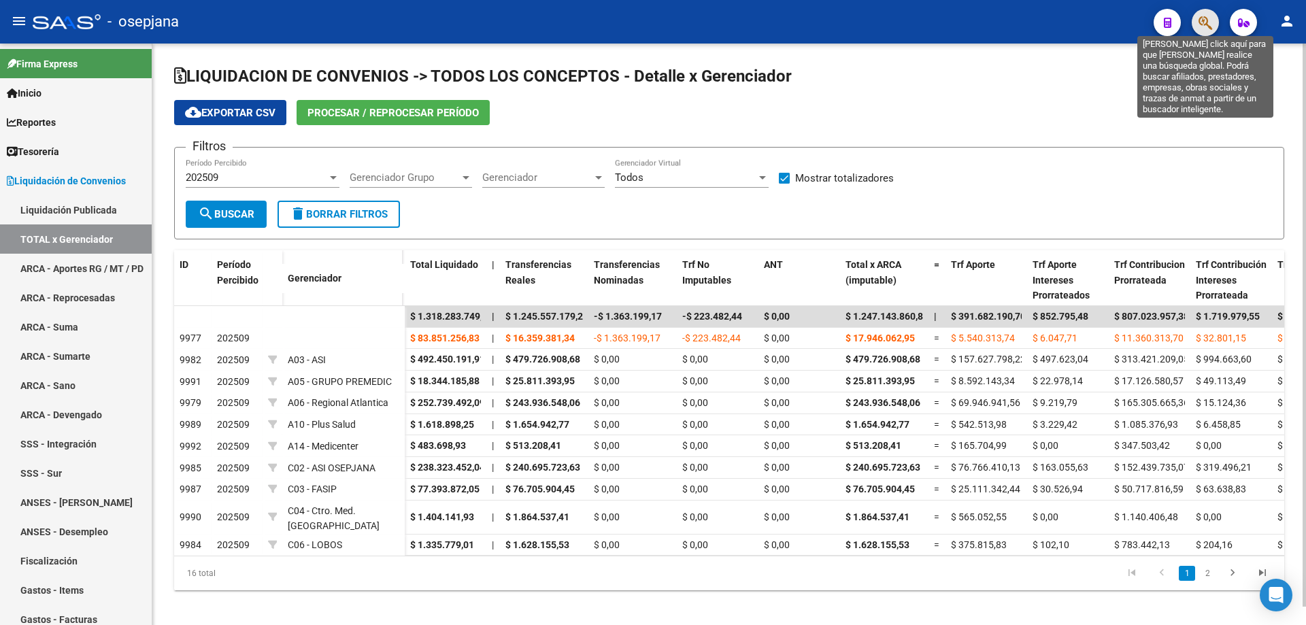
click at [1204, 22] on icon "button" at bounding box center [1205, 23] width 14 height 16
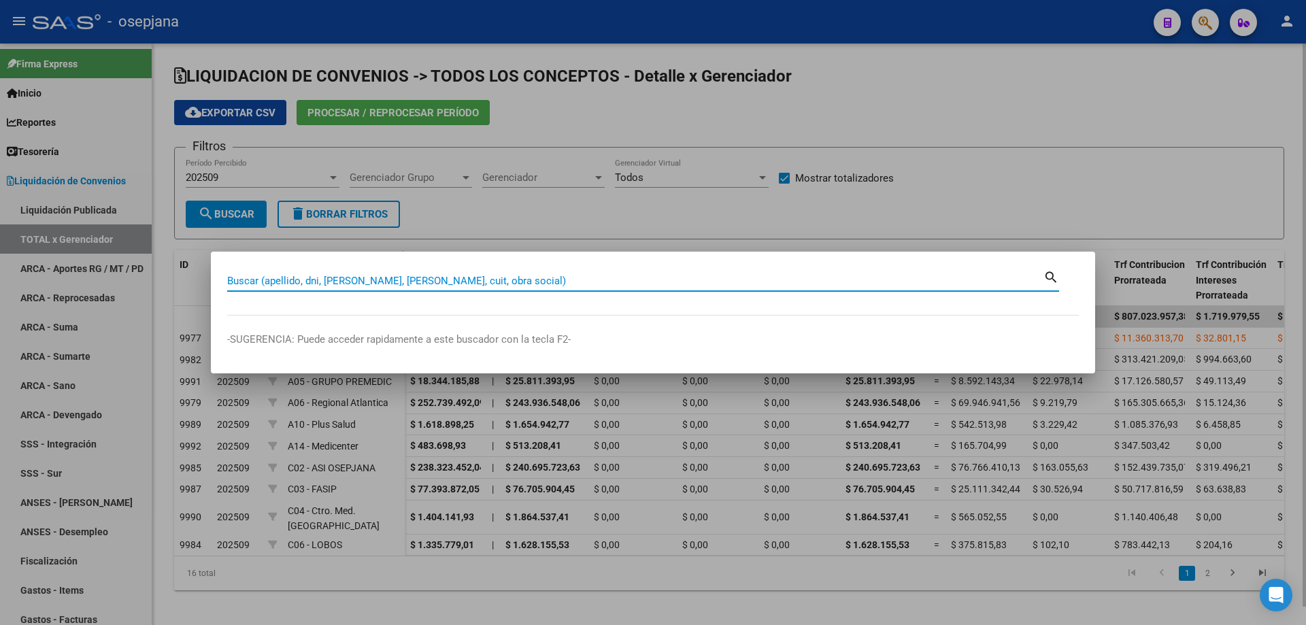
paste input "30559755482"
type input "30559755482"
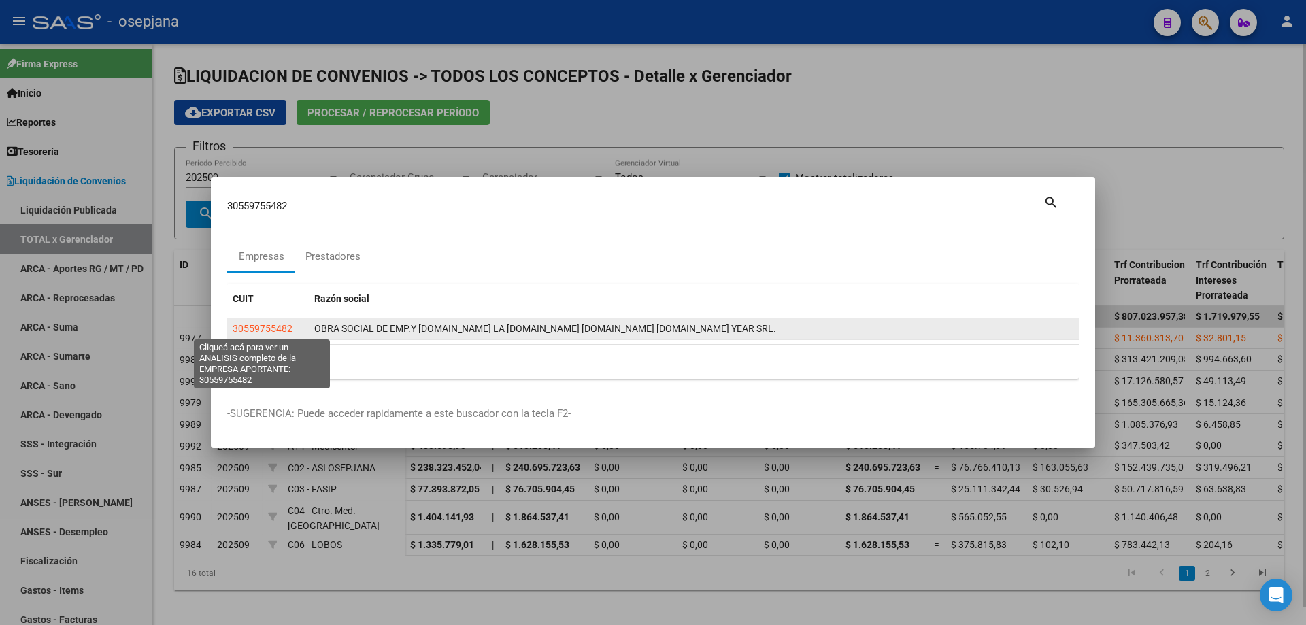
click at [256, 330] on span "30559755482" at bounding box center [263, 328] width 60 height 11
type textarea "30559755482"
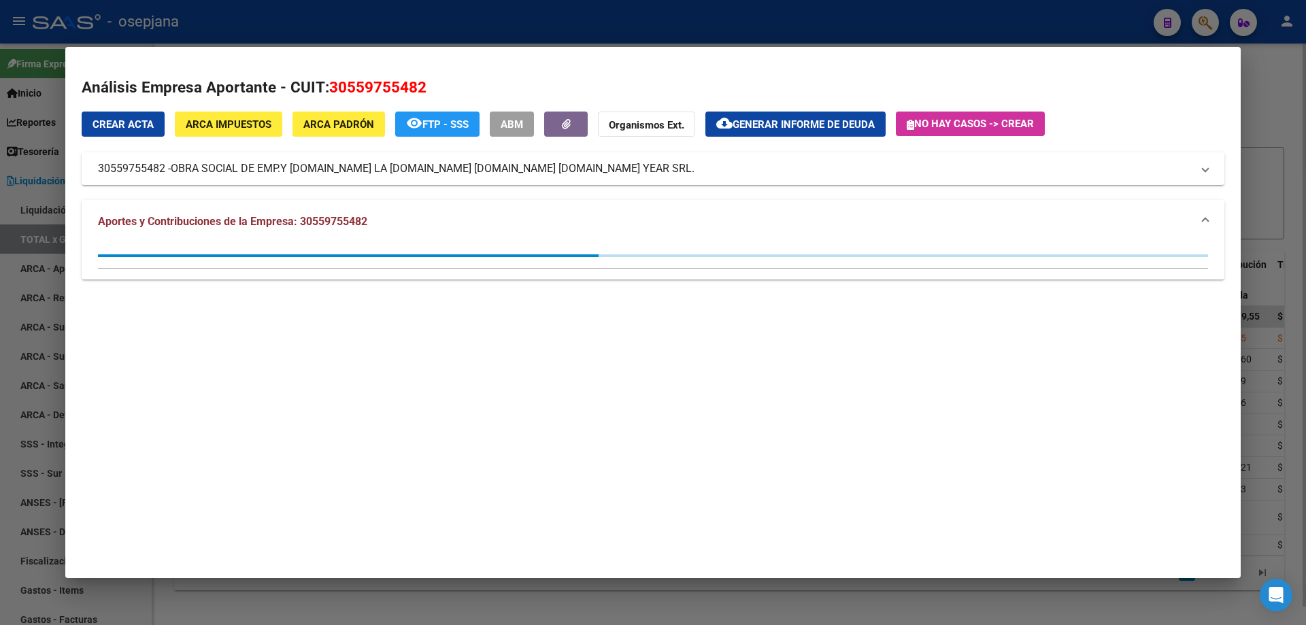
click at [520, 119] on span "ABM" at bounding box center [512, 124] width 22 height 12
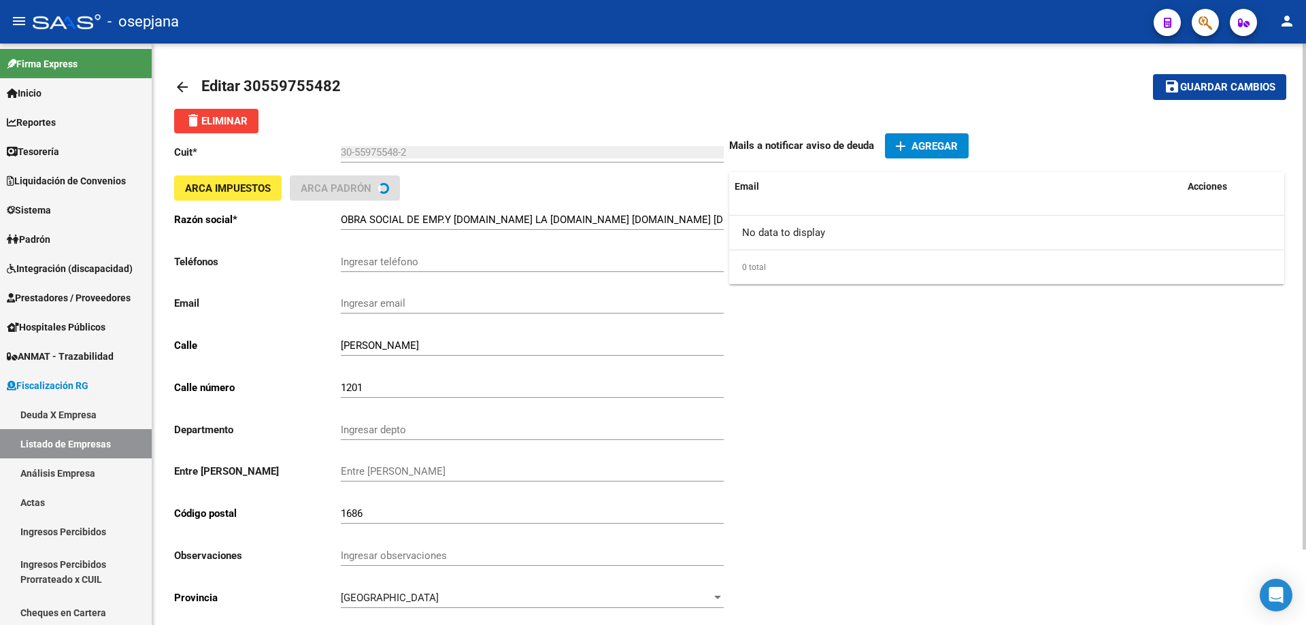
scroll to position [87, 0]
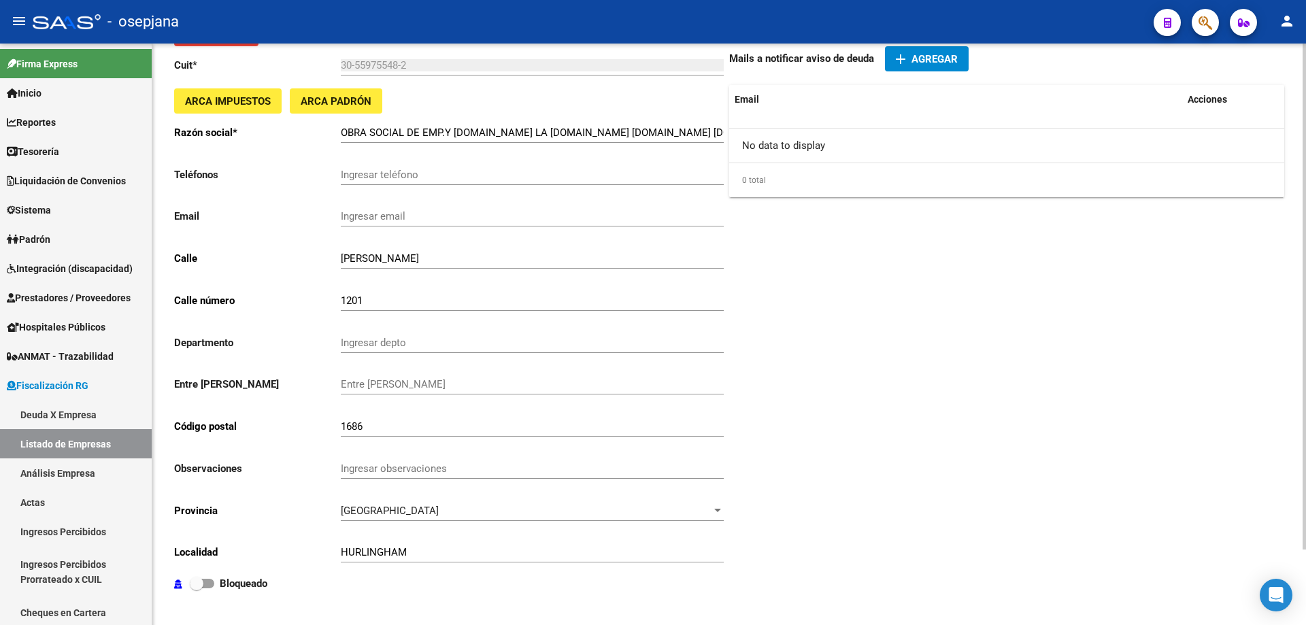
click at [240, 578] on strong "Bloqueado" at bounding box center [244, 583] width 48 height 12
click at [197, 588] on input "Bloqueado" at bounding box center [196, 588] width 1 height 1
checkbox input "true"
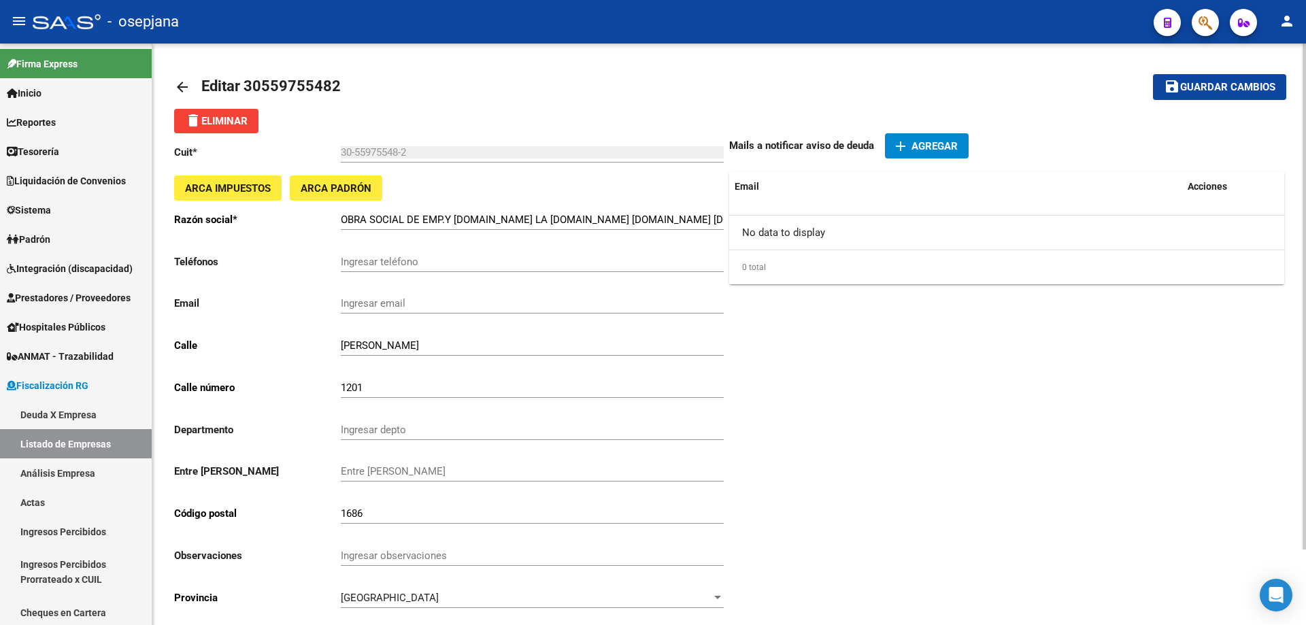
click at [1245, 82] on span "Guardar cambios" at bounding box center [1227, 88] width 95 height 12
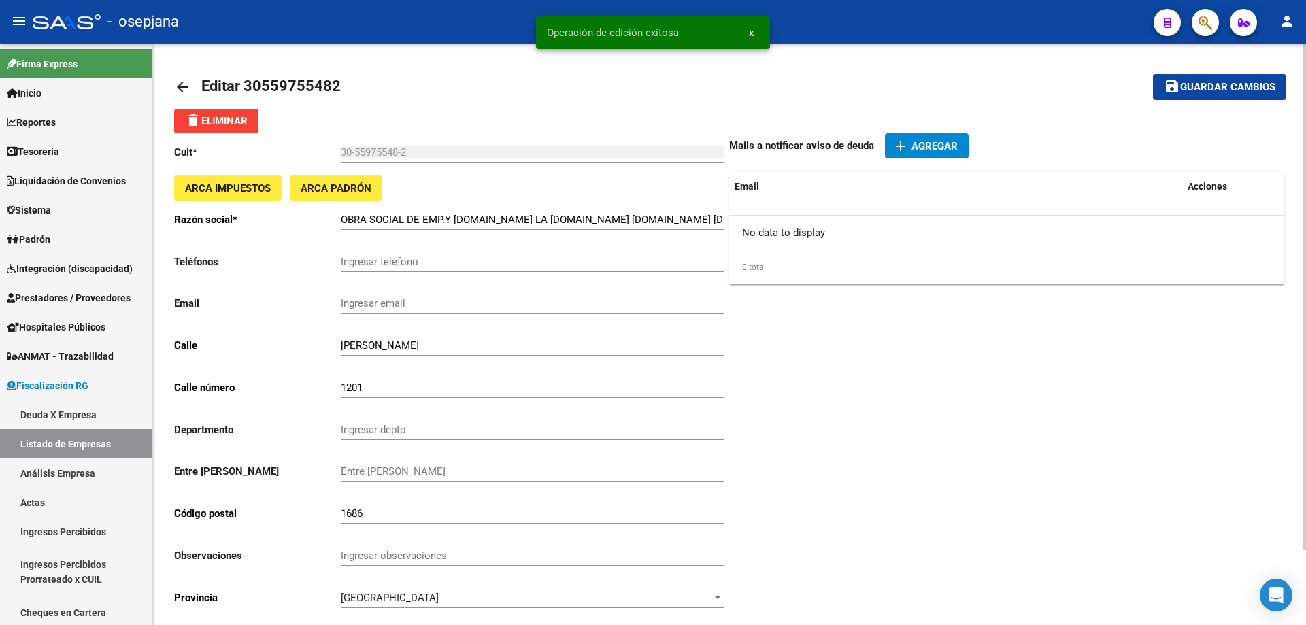
click at [182, 91] on mat-icon "arrow_back" at bounding box center [182, 87] width 16 height 16
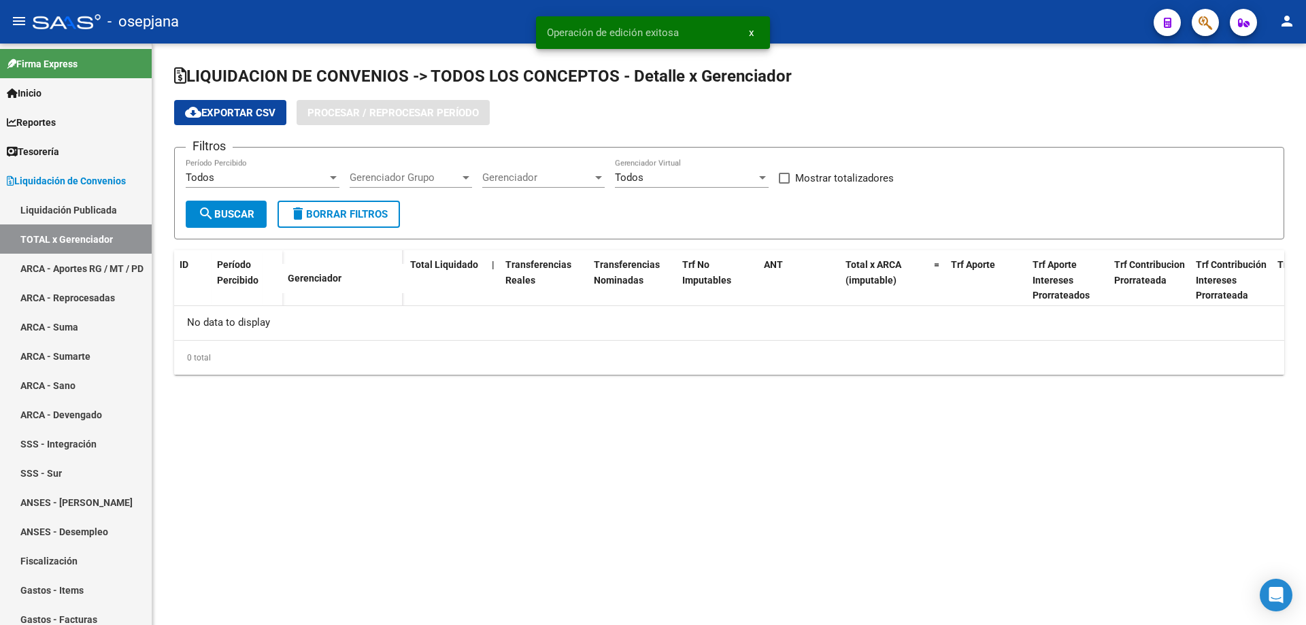
checkbox input "true"
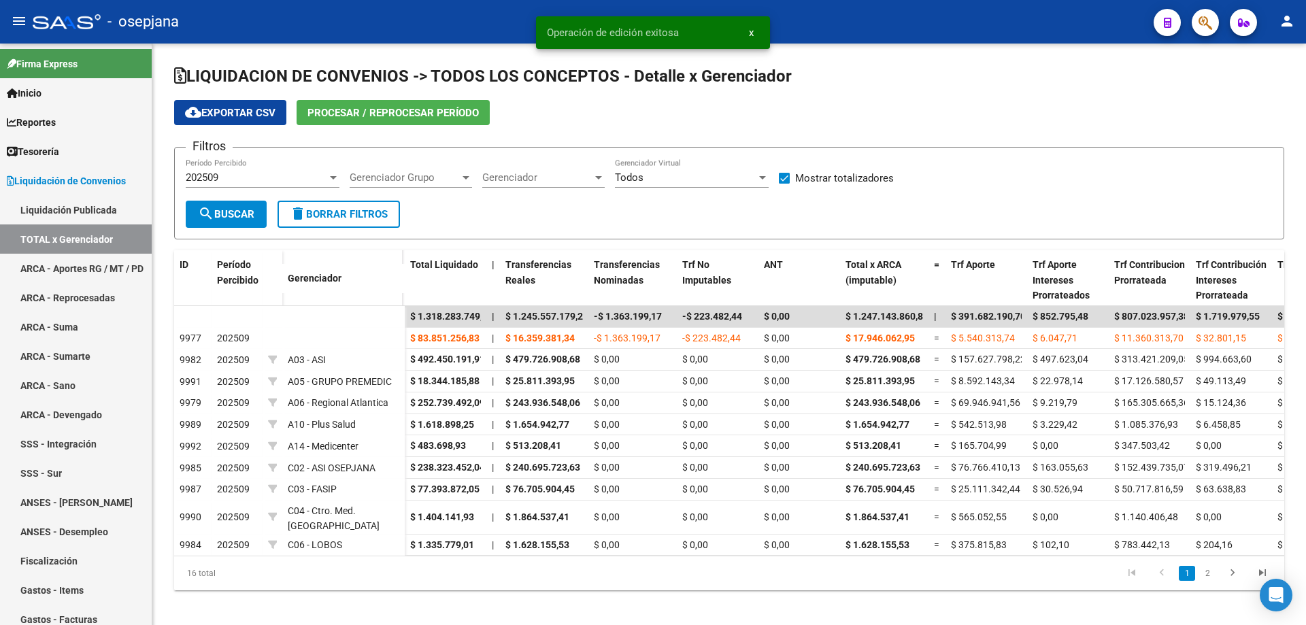
click at [1213, 26] on button "button" at bounding box center [1204, 22] width 27 height 27
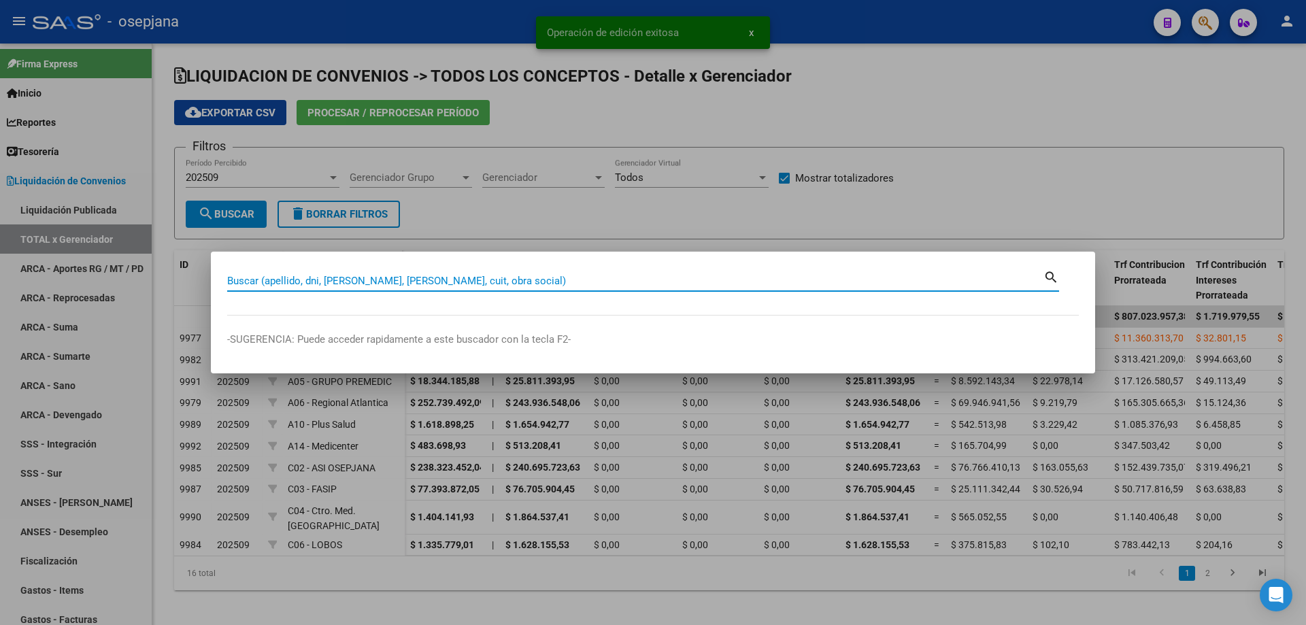
paste input "30559755482"
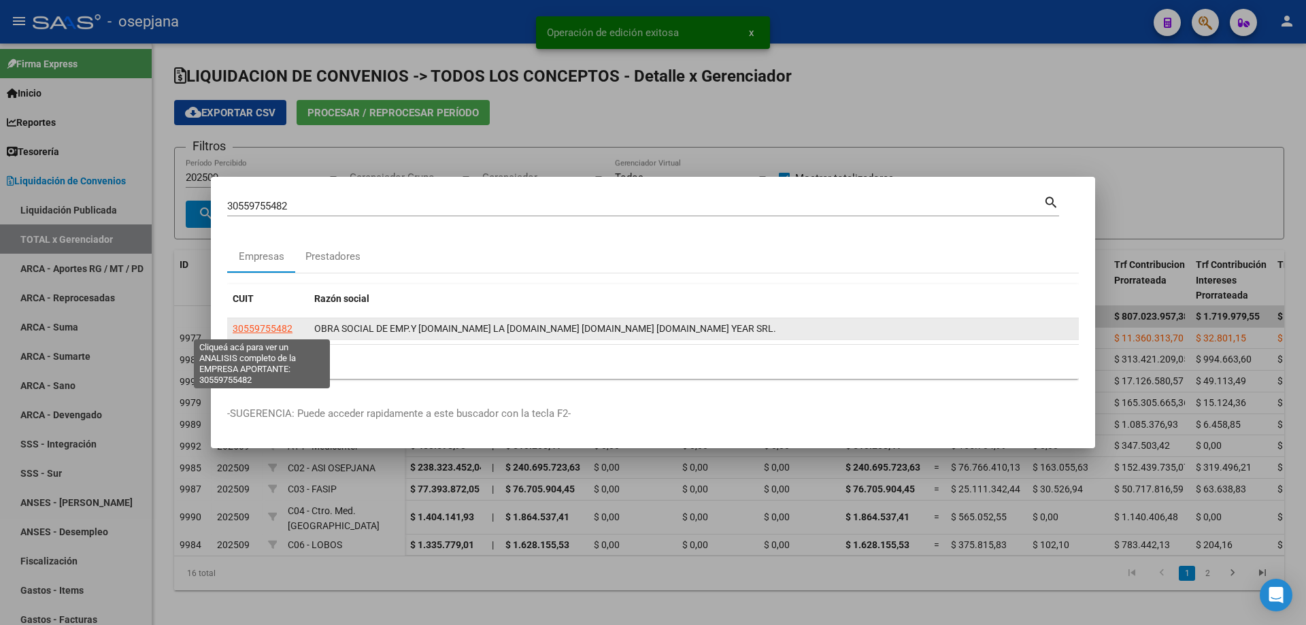
click at [265, 328] on span "30559755482" at bounding box center [263, 328] width 60 height 11
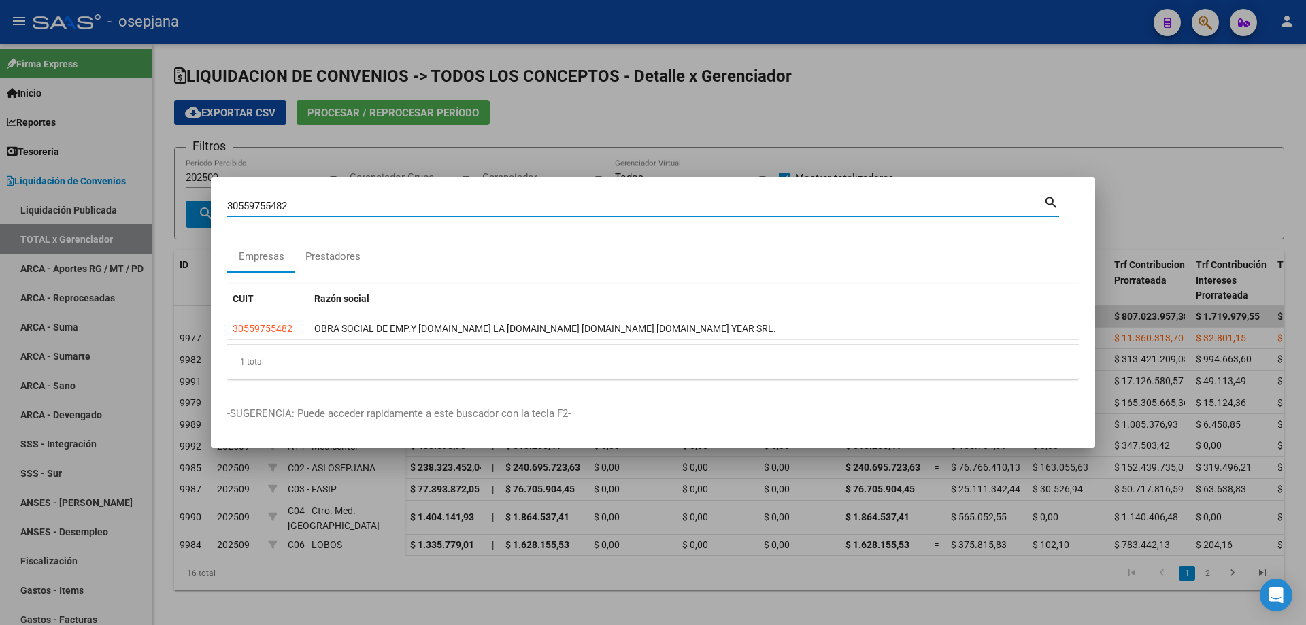
drag, startPoint x: 207, startPoint y: 211, endPoint x: 137, endPoint y: 211, distance: 70.0
click at [137, 211] on div "30559755482 Buscar (apellido, dni, cuil, [PERSON_NAME], cuit, obra social) sear…" at bounding box center [653, 312] width 1306 height 625
paste input "3709136149"
type input "33709136149"
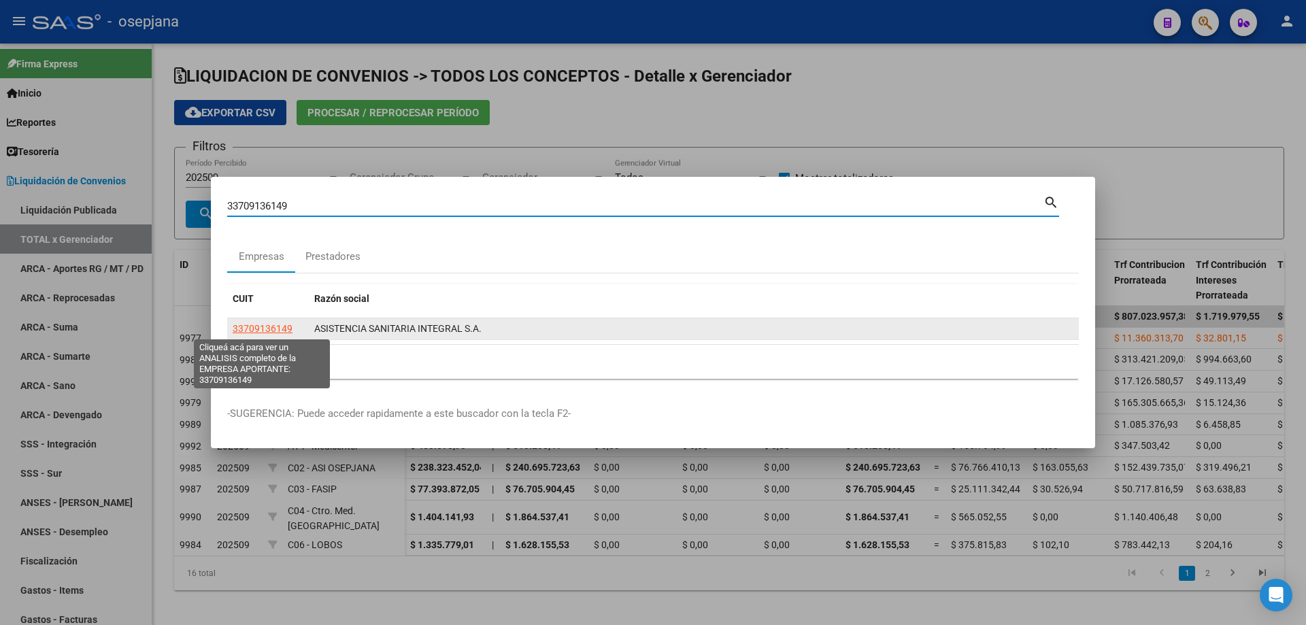
click at [262, 326] on span "33709136149" at bounding box center [263, 328] width 60 height 11
type textarea "33709136149"
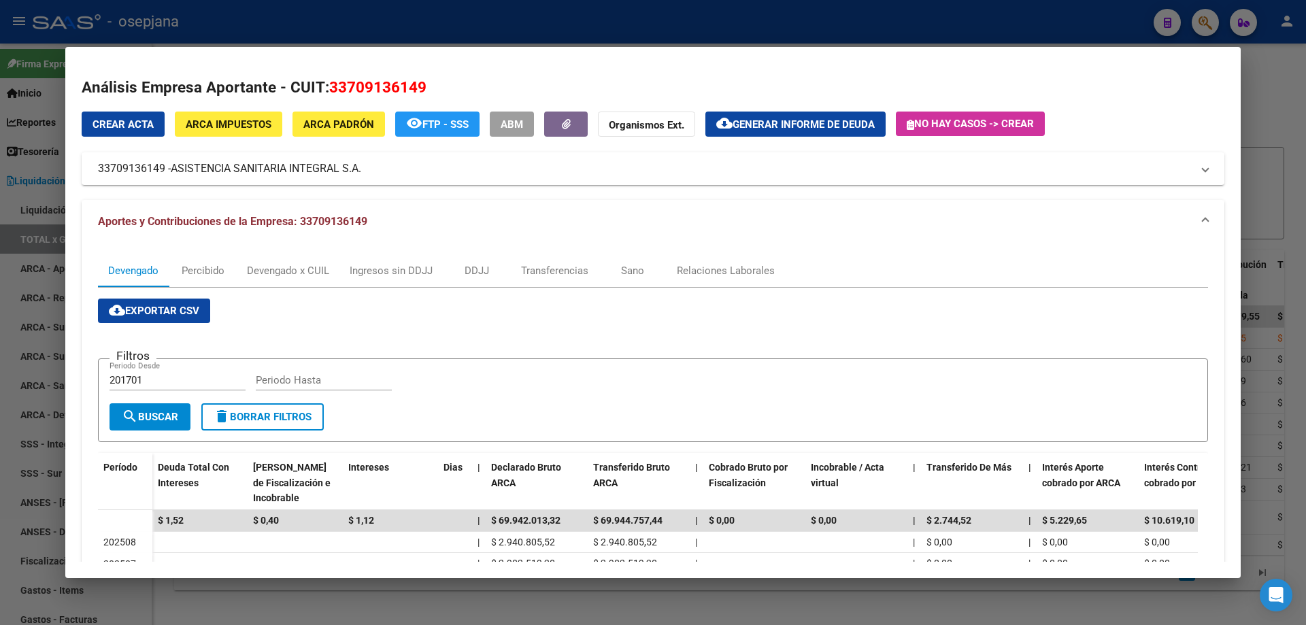
click at [500, 120] on button "ABM" at bounding box center [512, 124] width 44 height 25
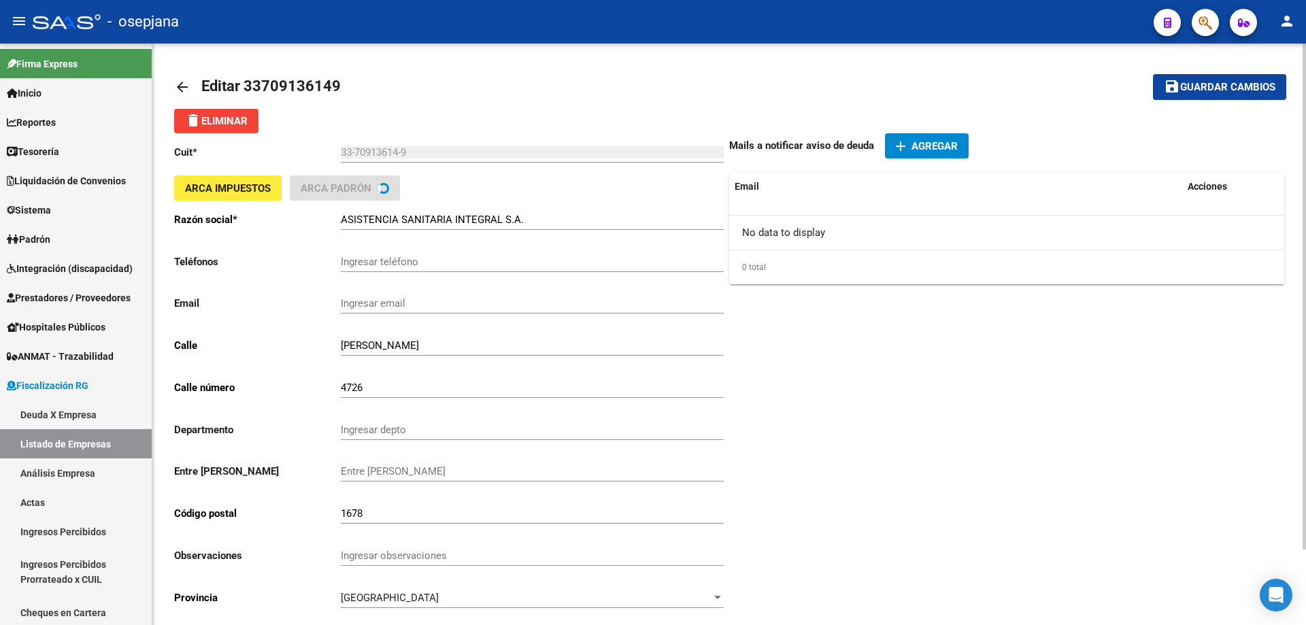
scroll to position [87, 0]
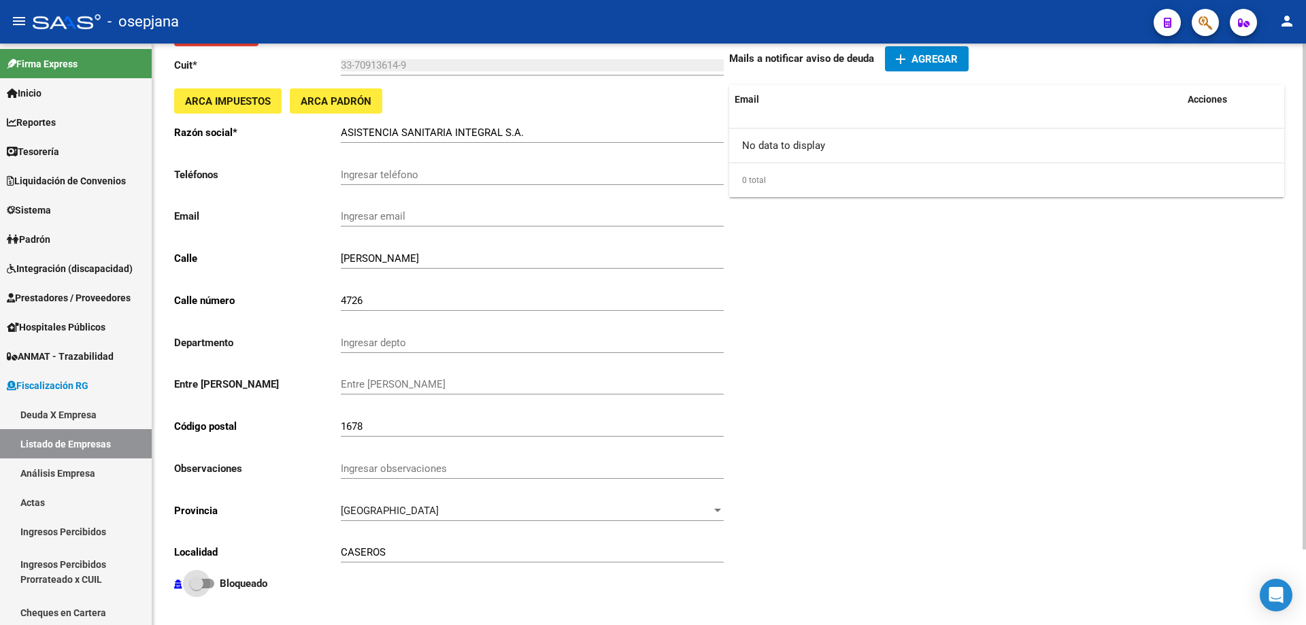
click at [228, 586] on strong "Bloqueado" at bounding box center [244, 583] width 48 height 12
click at [197, 588] on input "Bloqueado" at bounding box center [196, 588] width 1 height 1
checkbox input "true"
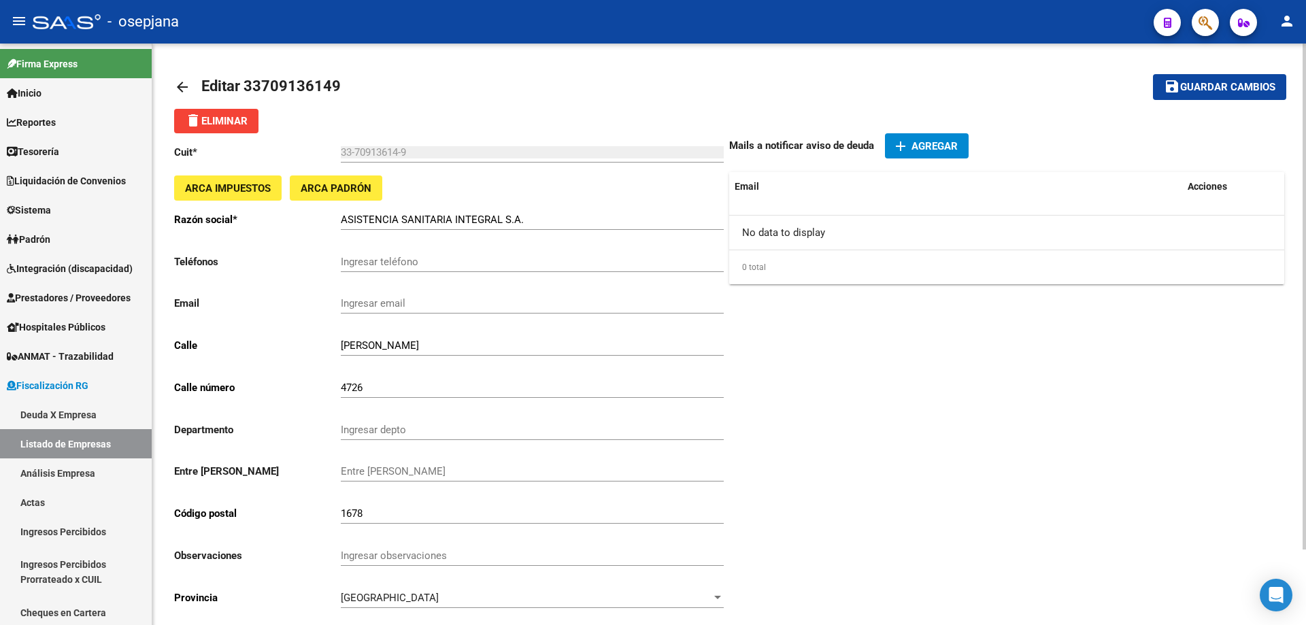
click at [1175, 87] on mat-icon "save" at bounding box center [1172, 86] width 16 height 16
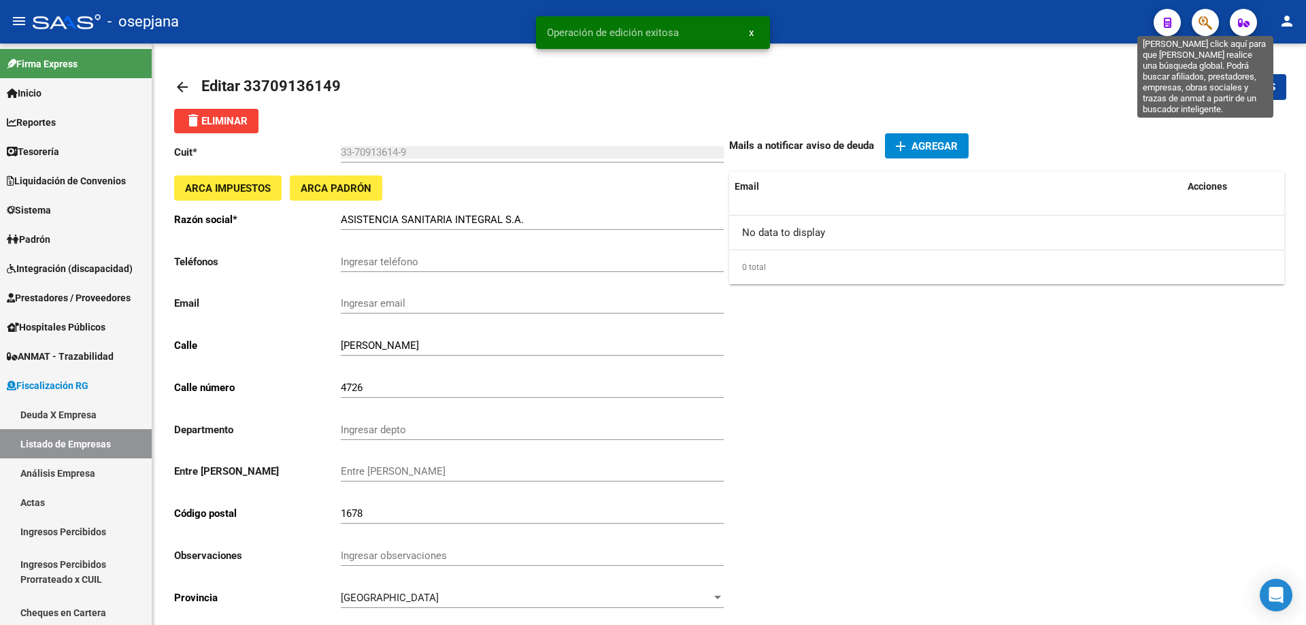
click at [1208, 21] on icon "button" at bounding box center [1205, 23] width 14 height 16
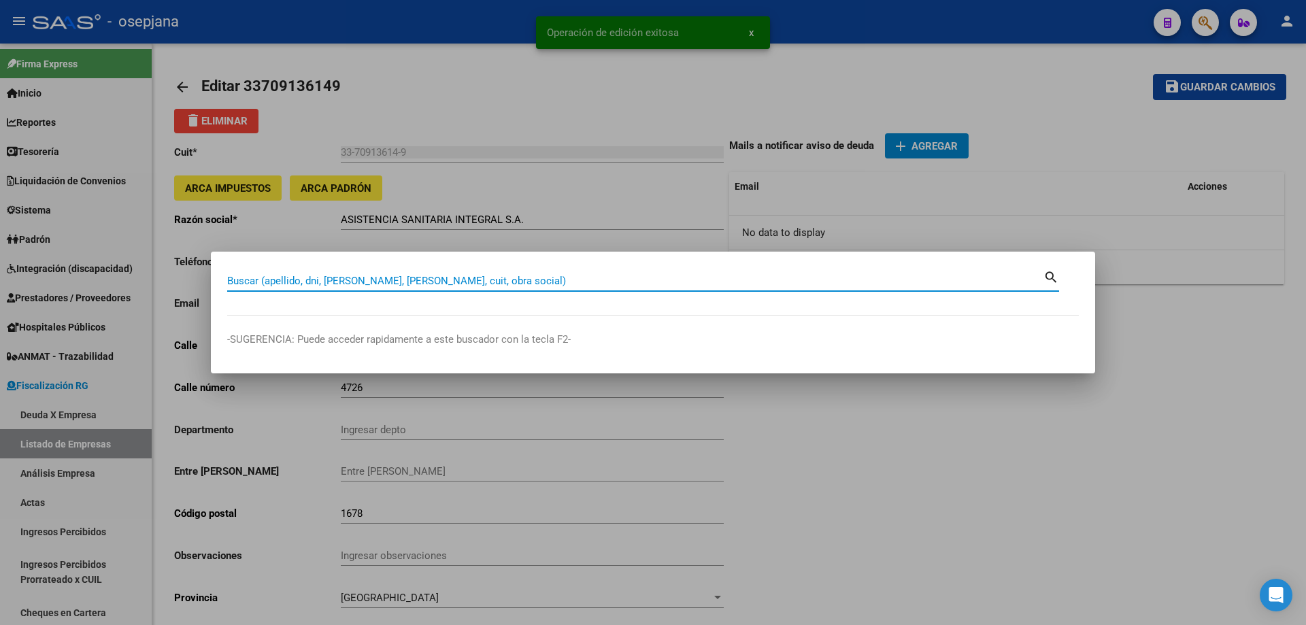
paste input "33709136149"
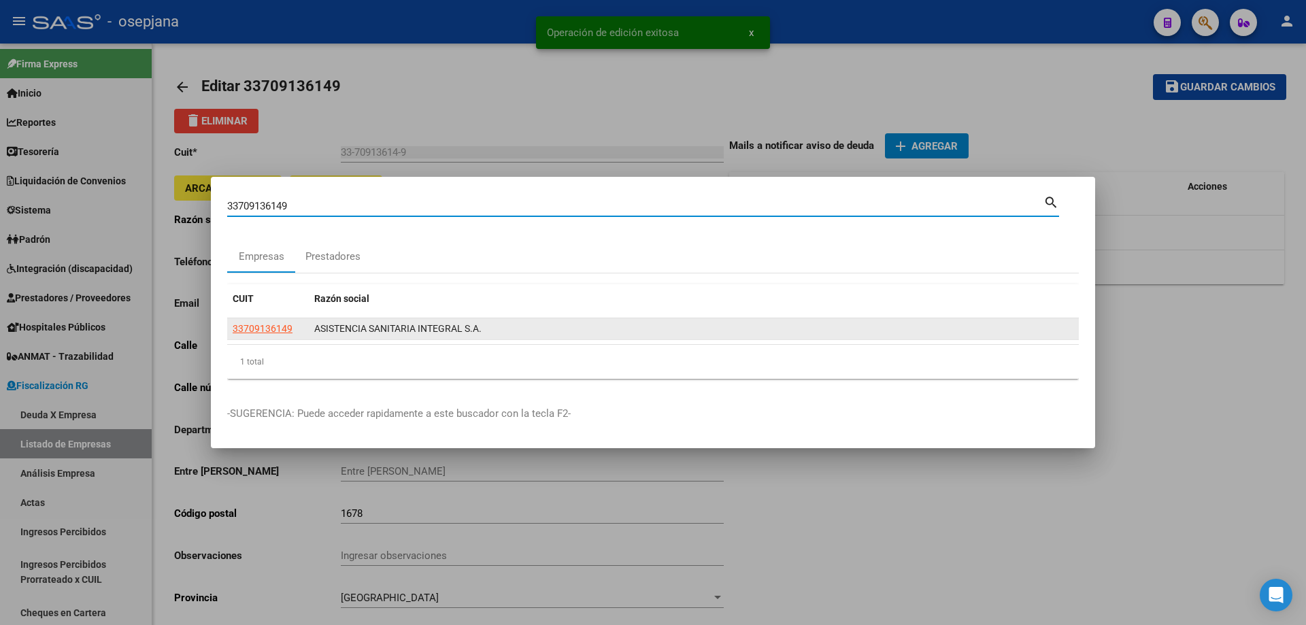
click at [273, 325] on span "33709136149" at bounding box center [263, 328] width 60 height 11
copy span "6"
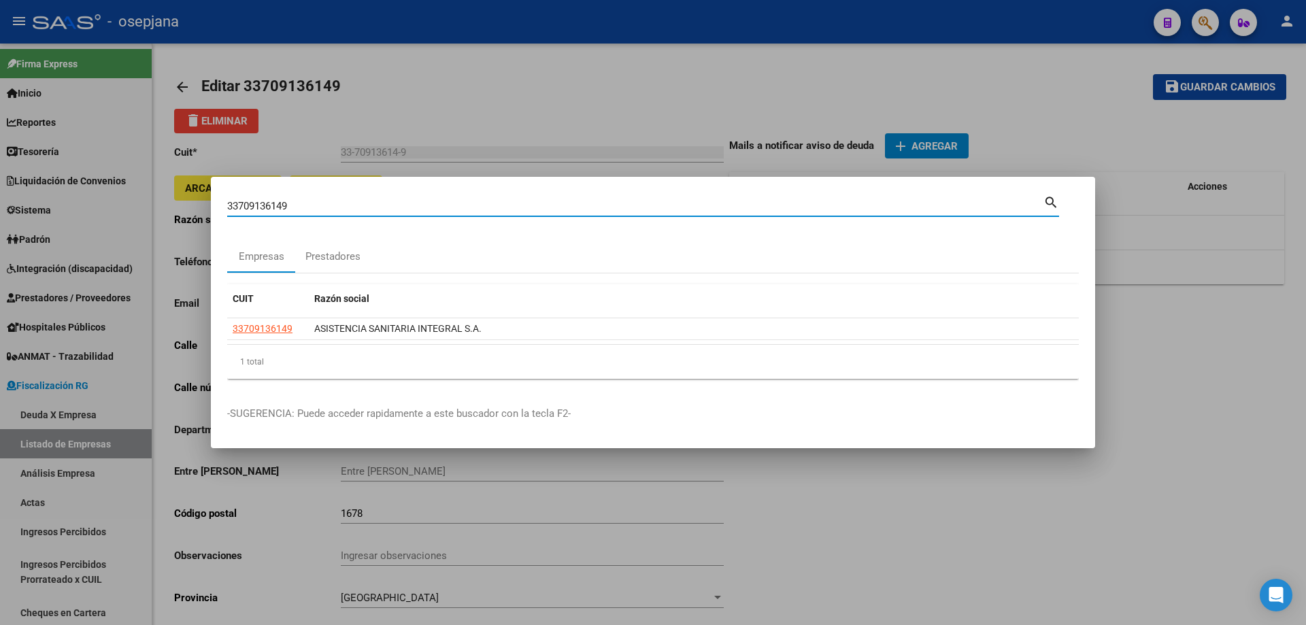
click at [220, 207] on mat-dialog-content "33709136149 Buscar (apellido, dni, cuil, nro traspaso, cuit, obra social) searc…" at bounding box center [653, 291] width 884 height 197
paste input "0519389297"
type input "30519389297"
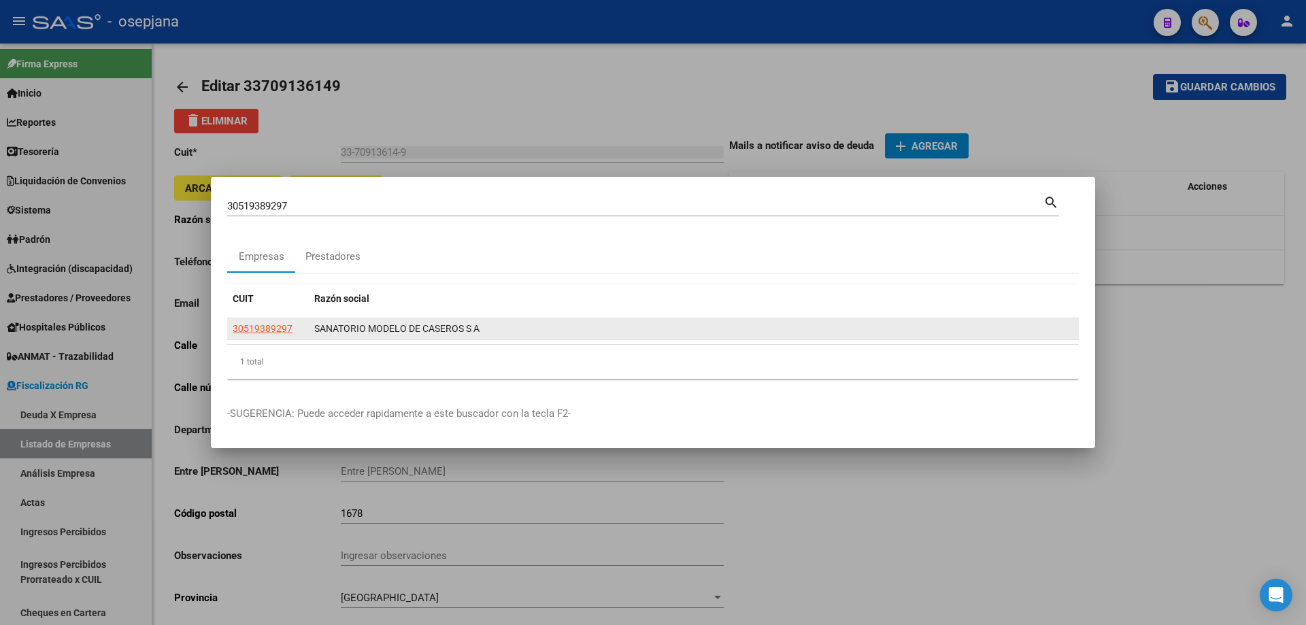
click at [278, 322] on app-link-go-to "30519389297" at bounding box center [263, 329] width 60 height 16
click at [269, 322] on datatable-body-cell "30519389297" at bounding box center [268, 328] width 82 height 21
click at [284, 326] on span "30519389297" at bounding box center [263, 328] width 60 height 11
type textarea "30519389297"
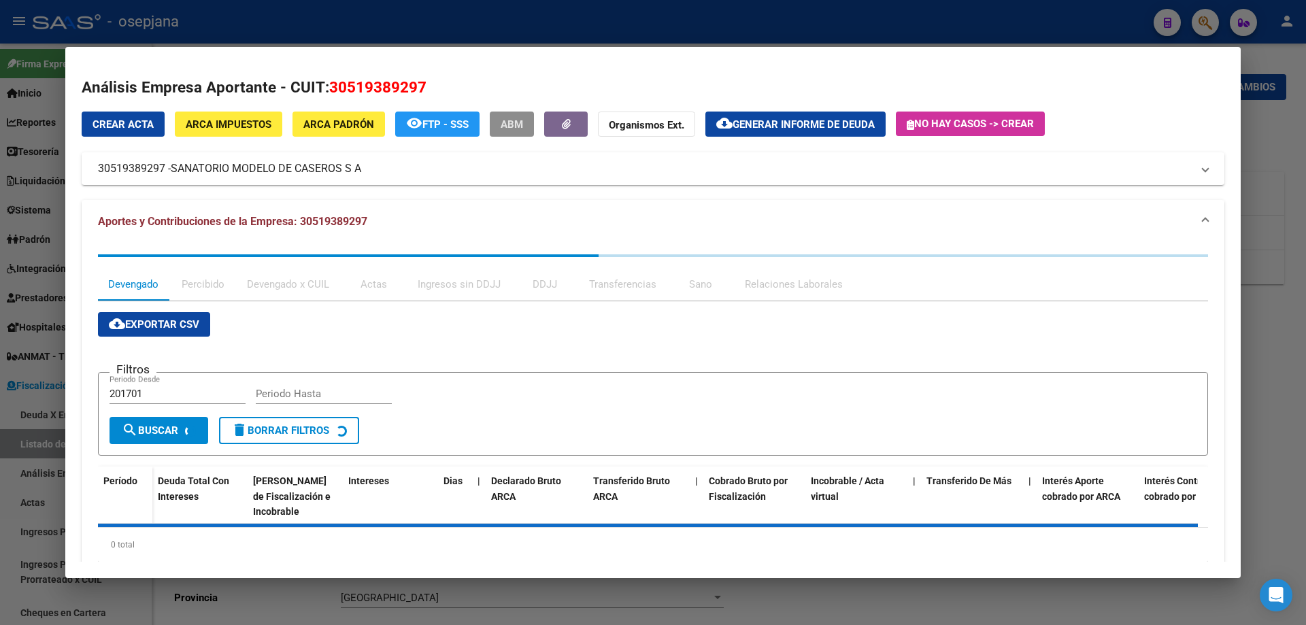
click at [519, 125] on span "ABM" at bounding box center [512, 124] width 22 height 12
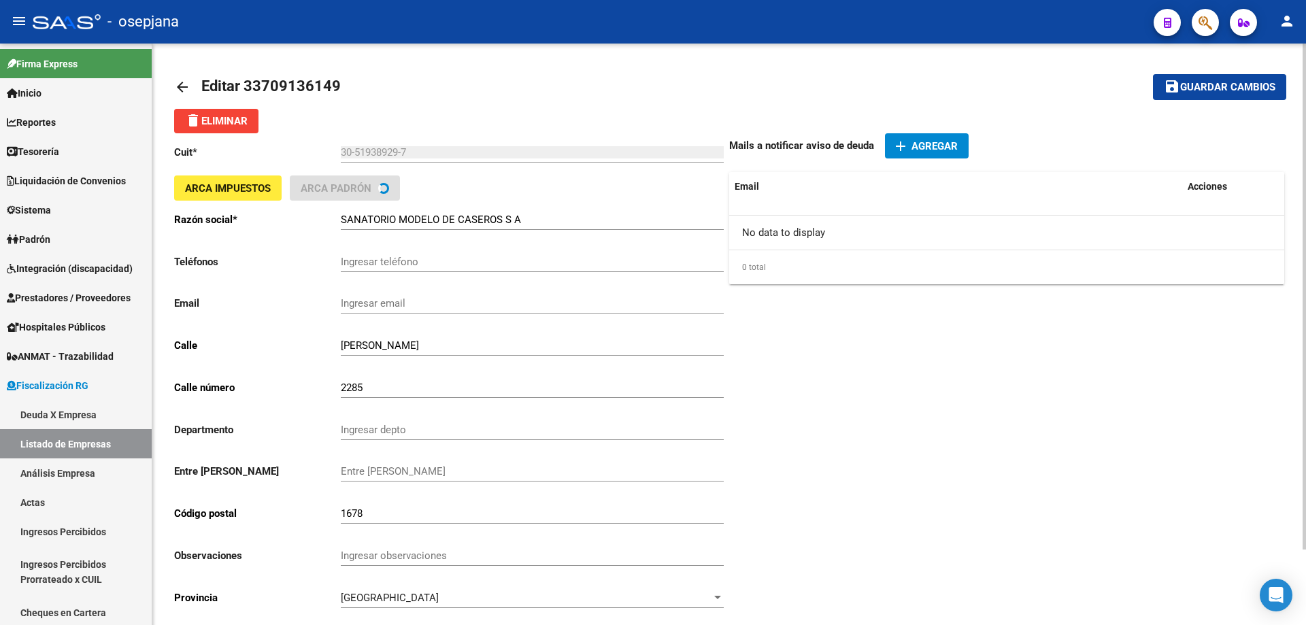
scroll to position [87, 0]
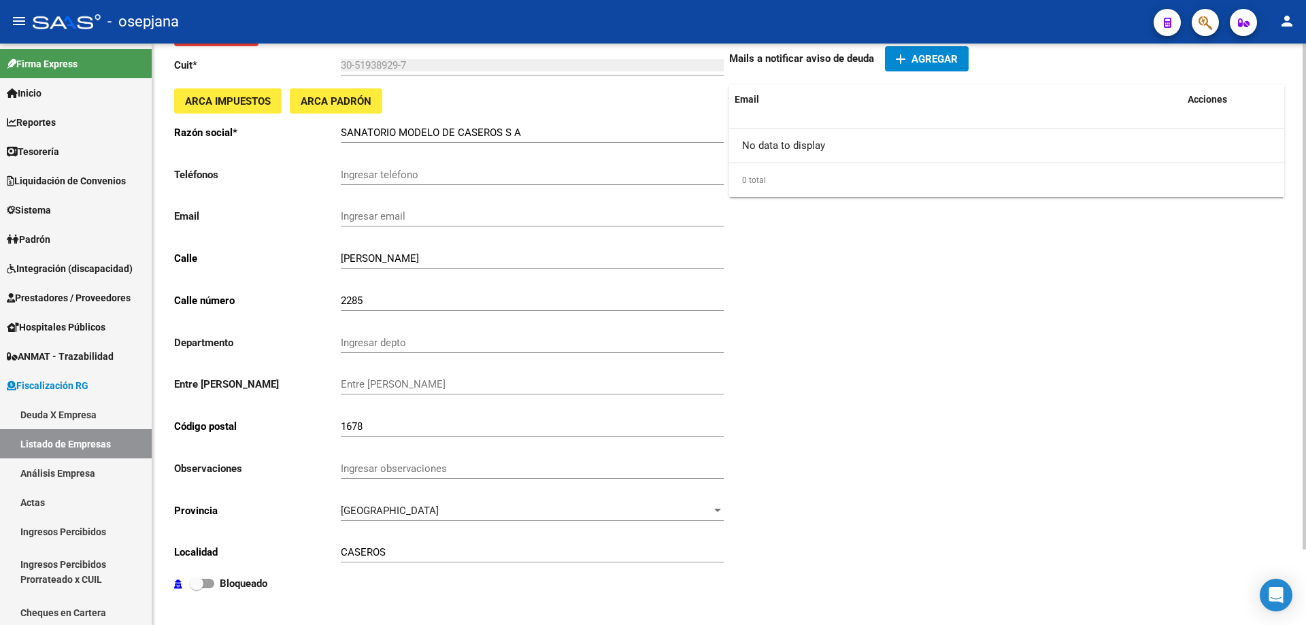
drag, startPoint x: 216, startPoint y: 581, endPoint x: 245, endPoint y: 571, distance: 30.3
click at [218, 581] on label "Bloqueado" at bounding box center [229, 583] width 78 height 16
click at [197, 588] on input "Bloqueado" at bounding box center [196, 588] width 1 height 1
checkbox input "true"
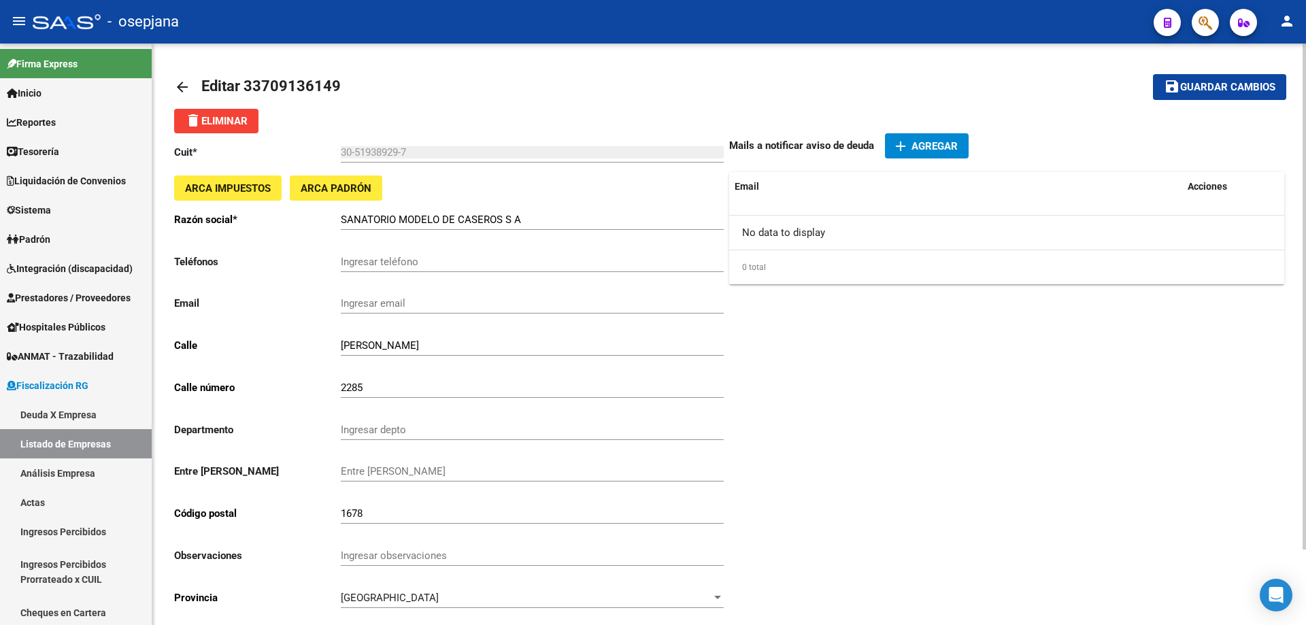
click at [1190, 88] on span "Guardar cambios" at bounding box center [1227, 88] width 95 height 12
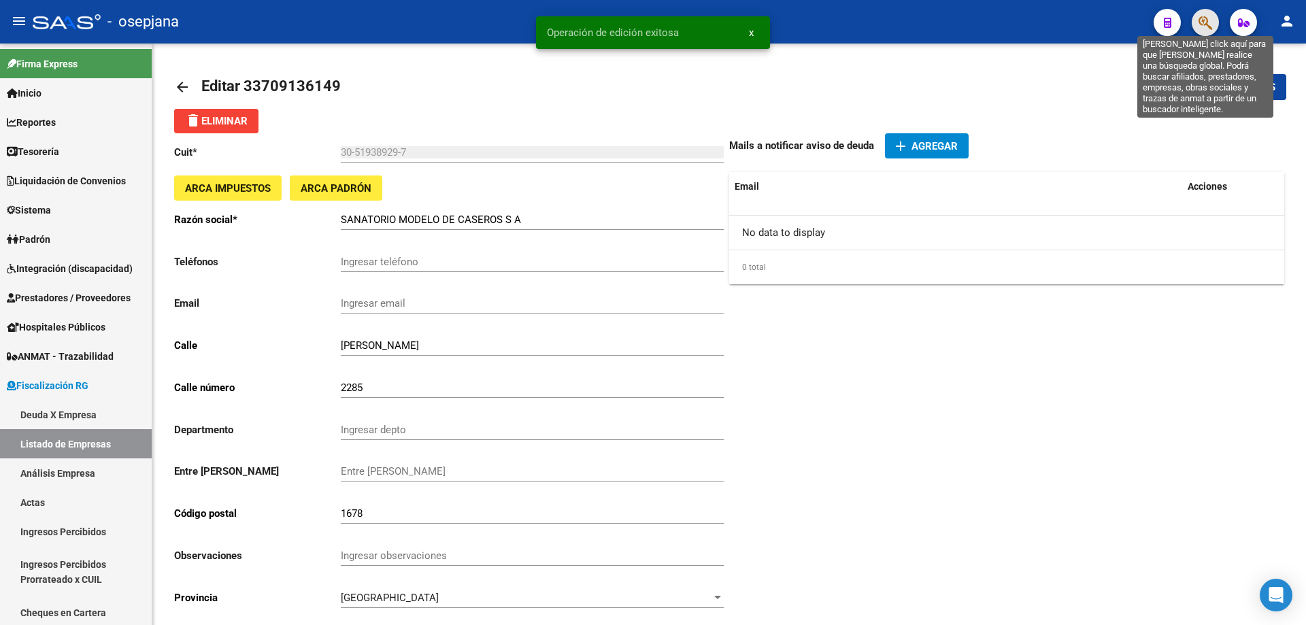
click at [1203, 20] on icon "button" at bounding box center [1205, 23] width 14 height 16
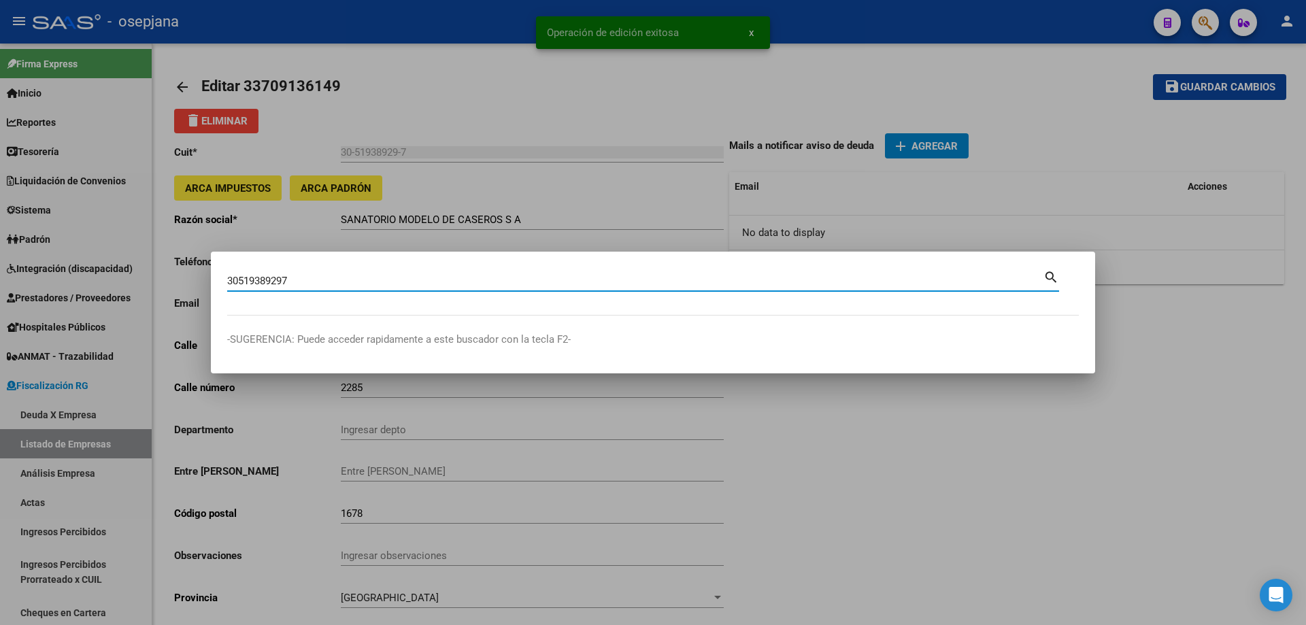
type input "30519389297"
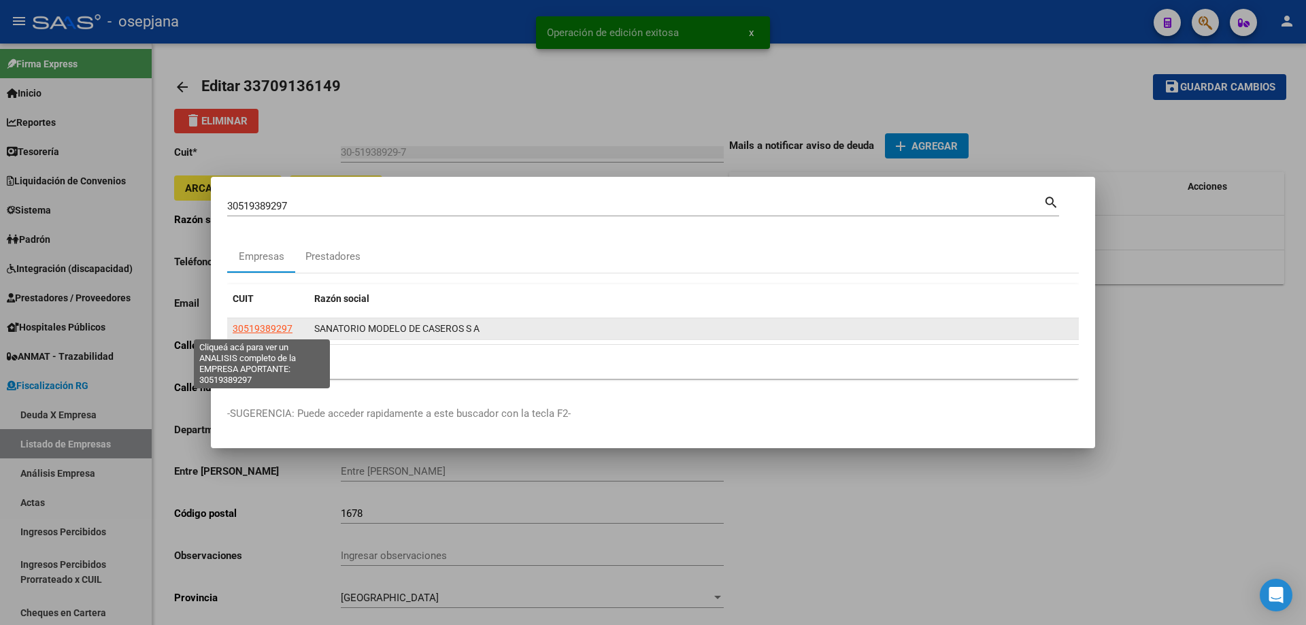
click at [271, 331] on span "30519389297" at bounding box center [263, 328] width 60 height 11
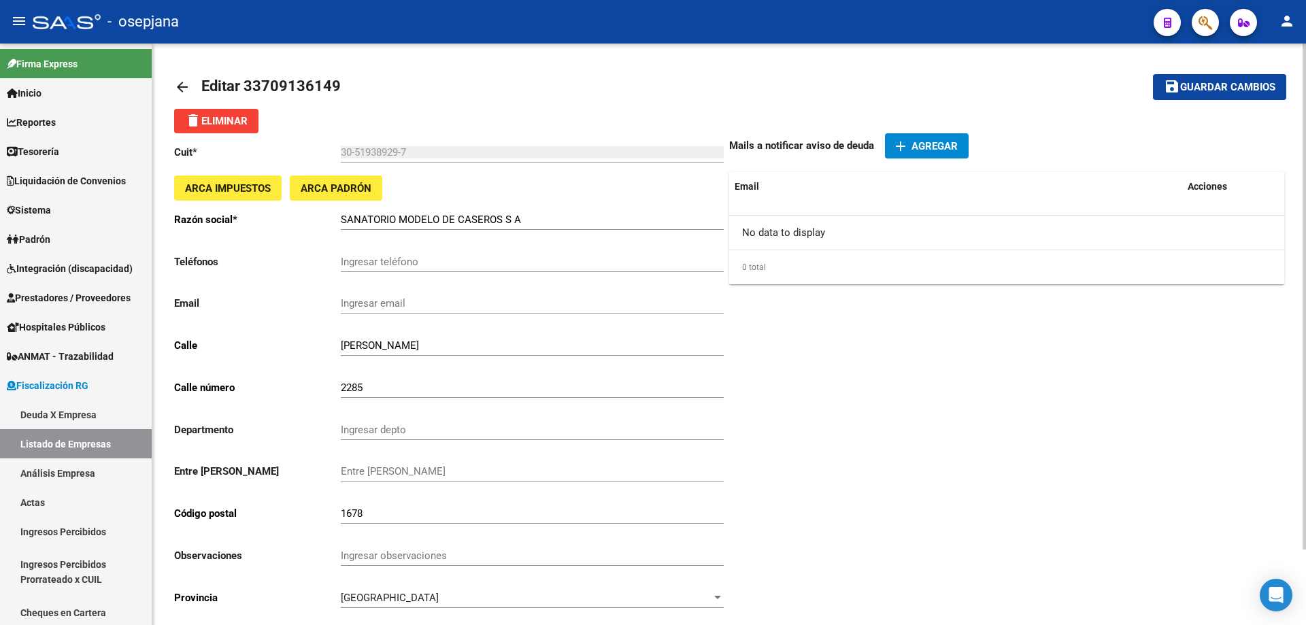
click at [184, 81] on mat-icon "arrow_back" at bounding box center [182, 87] width 16 height 16
